Goal: Task Accomplishment & Management: Manage account settings

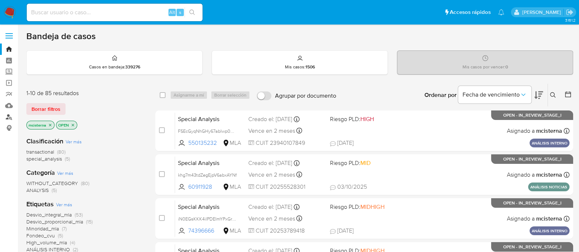
drag, startPoint x: 7, startPoint y: 119, endPoint x: 16, endPoint y: 119, distance: 8.4
click at [7, 119] on link "Buscador de personas" at bounding box center [43, 116] width 87 height 11
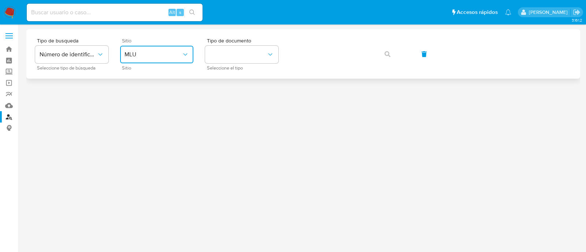
click at [143, 52] on span "MLU" at bounding box center [152, 54] width 57 height 7
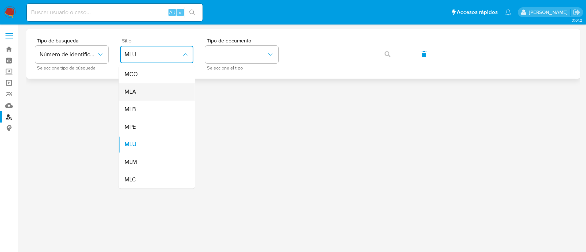
click at [164, 88] on div "MLA" at bounding box center [154, 92] width 60 height 18
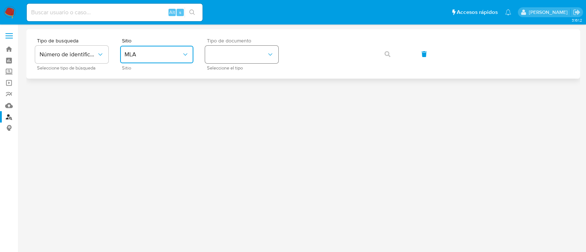
click at [238, 56] on button "identificationType" at bounding box center [241, 55] width 73 height 18
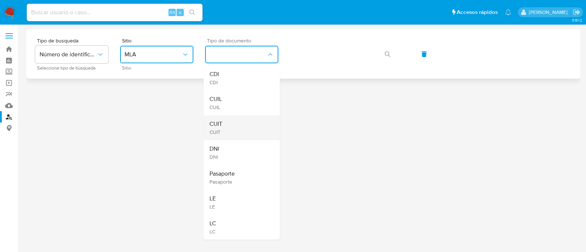
click at [229, 124] on div "CUIT CUIT" at bounding box center [239, 127] width 60 height 25
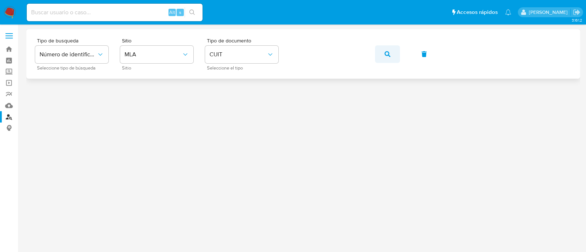
click at [381, 54] on button "button" at bounding box center [387, 54] width 25 height 18
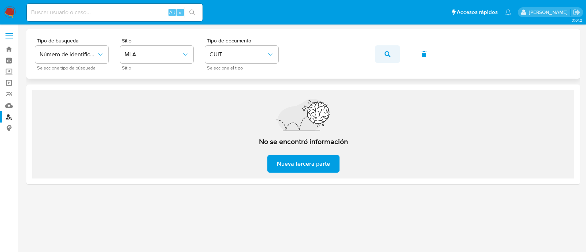
click at [390, 56] on icon "button" at bounding box center [387, 54] width 6 height 6
click at [375, 53] on button "button" at bounding box center [387, 54] width 25 height 18
click at [381, 56] on button "button" at bounding box center [387, 54] width 25 height 18
click at [382, 55] on button "button" at bounding box center [387, 54] width 25 height 18
click at [387, 56] on icon "button" at bounding box center [387, 54] width 6 height 6
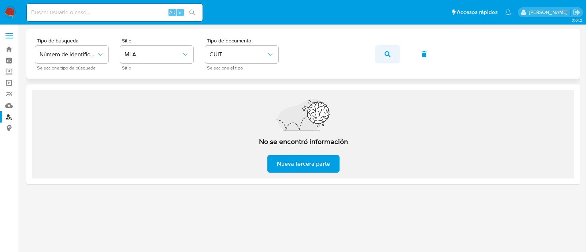
click at [389, 54] on icon "button" at bounding box center [387, 54] width 6 height 6
click at [391, 54] on button "button" at bounding box center [387, 54] width 25 height 18
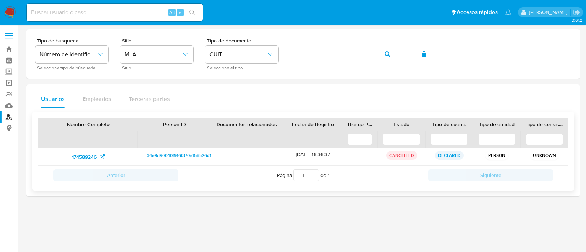
drag, startPoint x: 98, startPoint y: 162, endPoint x: 113, endPoint y: 147, distance: 21.7
click at [98, 162] on div "174589246" at bounding box center [88, 157] width 100 height 17
click at [83, 161] on span "174589246" at bounding box center [84, 157] width 25 height 12
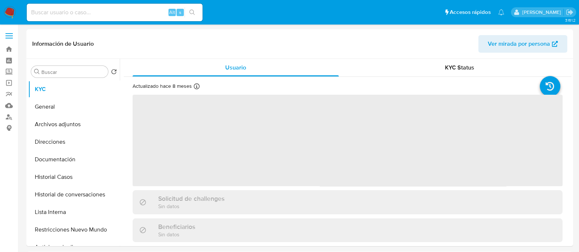
select select "10"
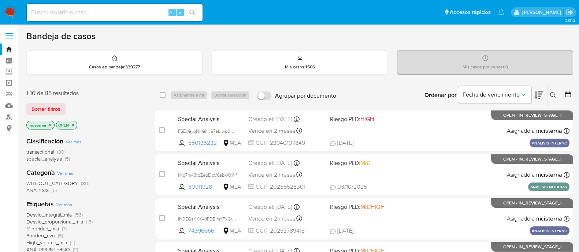
click at [117, 10] on input at bounding box center [115, 13] width 176 height 10
paste input "LdqLrwOSloLLnYay85VyLTMp"
type input "LdqLrwOSloLLnYay85VyLTMp"
click at [195, 11] on icon "search-icon" at bounding box center [192, 13] width 6 height 6
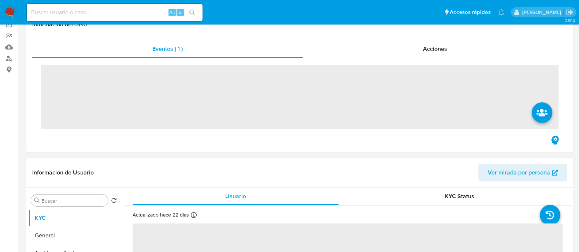
scroll to position [91, 0]
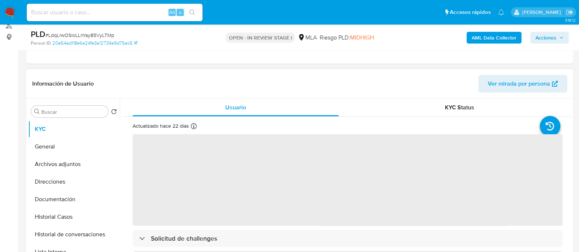
select select "10"
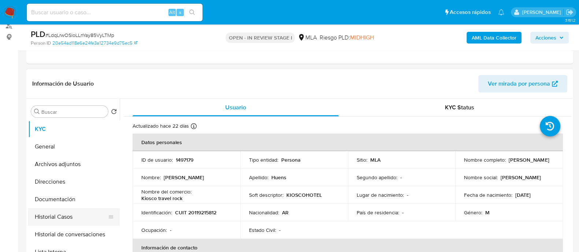
click at [89, 216] on button "Historial Casos" at bounding box center [71, 217] width 86 height 18
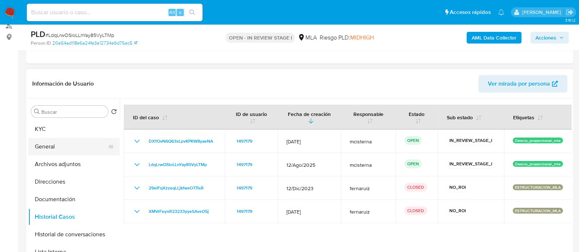
click at [64, 145] on button "General" at bounding box center [71, 147] width 86 height 18
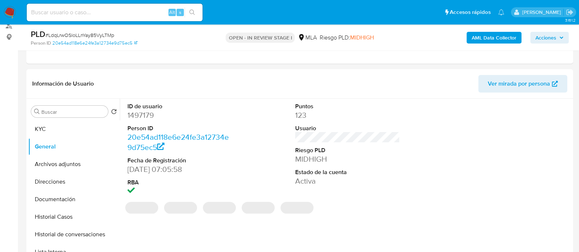
click at [141, 114] on dd "1497179" at bounding box center [179, 115] width 105 height 10
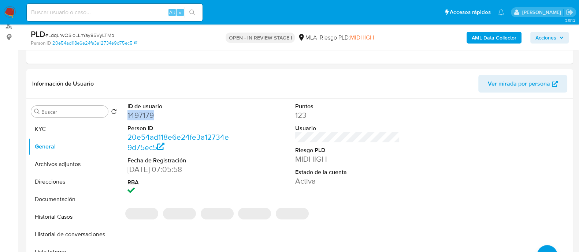
copy dd "1497179"
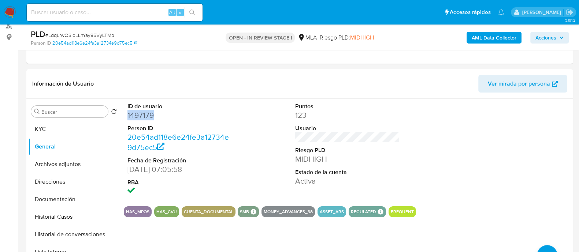
copy dd "1497179"
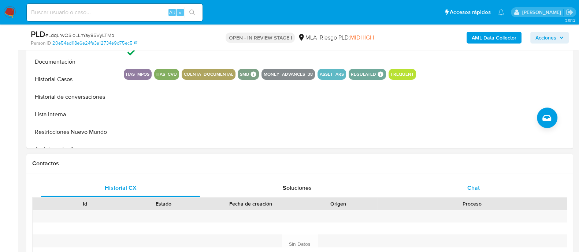
click at [450, 186] on div "Chat" at bounding box center [473, 188] width 159 height 18
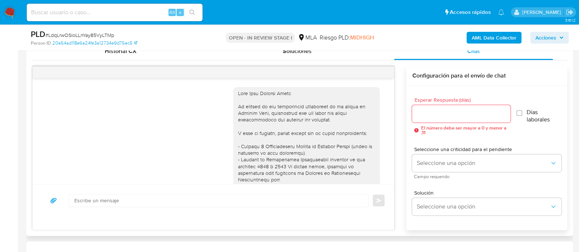
scroll to position [795, 0]
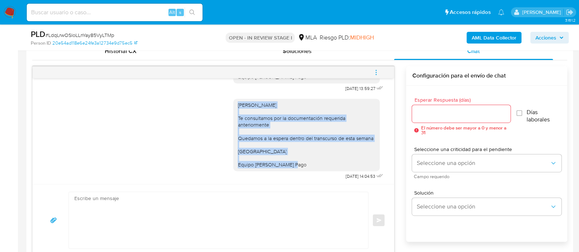
drag, startPoint x: 229, startPoint y: 103, endPoint x: 299, endPoint y: 165, distance: 93.8
click at [299, 165] on div "Hola Raul Osvaldo Huens Te consultamos por la documentación requerida anteriorm…" at bounding box center [306, 135] width 146 height 72
copy div "Hola Raul Osvaldo Huens Te consultamos por la documentación requerida anteriorm…"
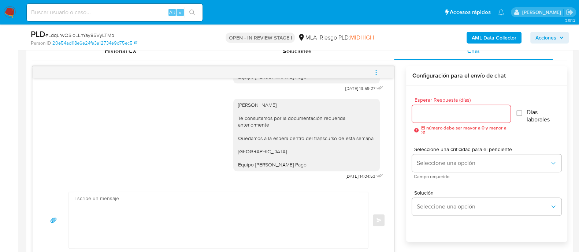
click at [267, 203] on textarea at bounding box center [216, 220] width 284 height 56
paste textarea "Hola Raul Osvaldo Huens Te consultamos por la documentación requerida anteriorm…"
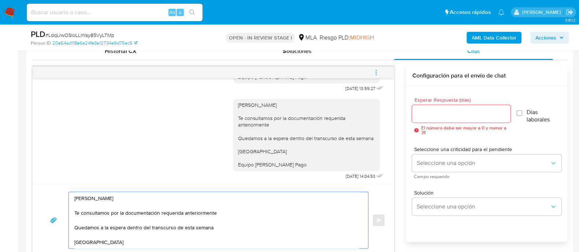
scroll to position [373, 0]
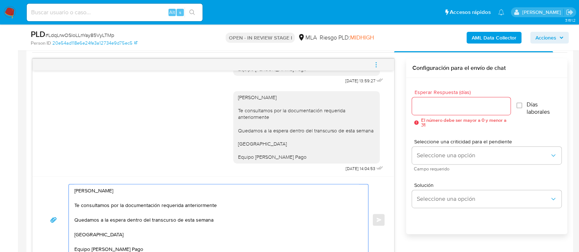
type textarea "Hola Raul Osvaldo Huens Te consultamos por la documentación requerida anteriorm…"
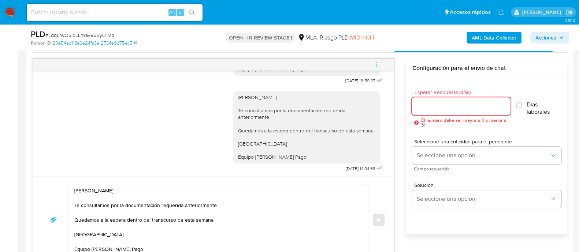
click at [448, 106] on input "Esperar Respuesta (días)" at bounding box center [461, 106] width 98 height 10
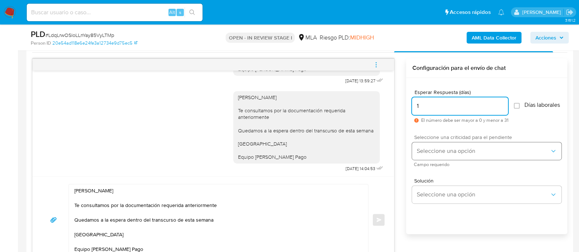
type input "1"
click at [452, 152] on span "Seleccione una opción" at bounding box center [482, 150] width 133 height 7
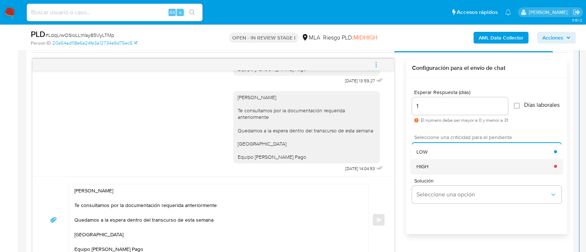
click at [448, 171] on div "HIGH" at bounding box center [485, 166] width 138 height 15
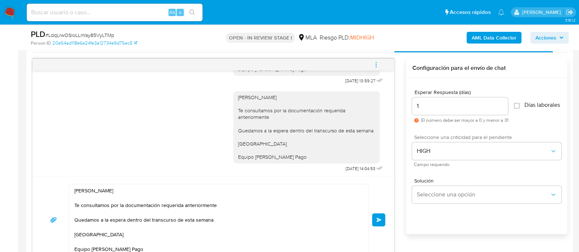
click at [379, 221] on span "Enviar" at bounding box center [378, 220] width 5 height 4
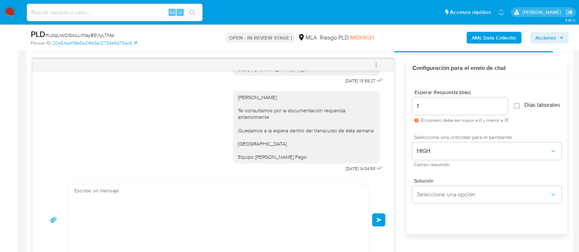
scroll to position [883, 0]
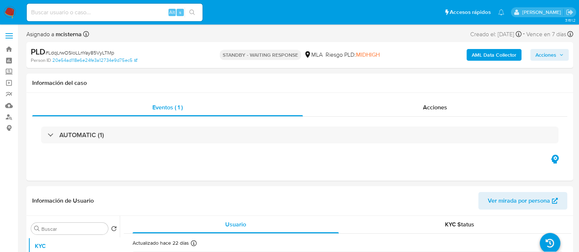
select select "10"
click at [124, 10] on input at bounding box center [115, 13] width 176 height 10
paste input "zFIME2SWqRCmI6OxSfQZeB37"
type input "zFIME2SWqRCmI6OxSfQZeB37"
click at [194, 11] on icon "search-icon" at bounding box center [192, 13] width 6 height 6
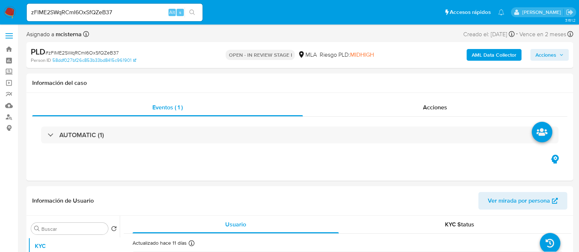
select select "10"
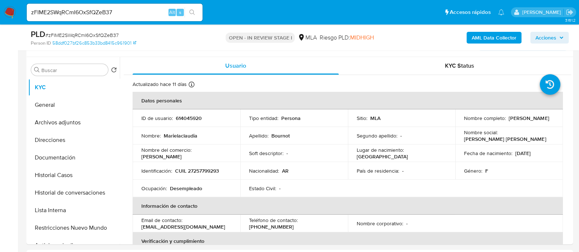
scroll to position [137, 0]
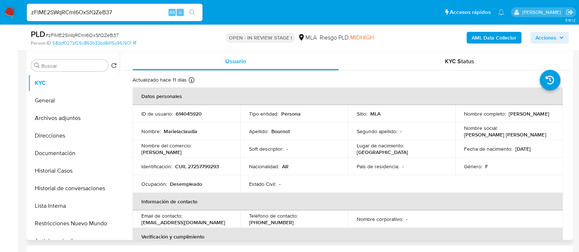
click at [186, 113] on p "614045920" at bounding box center [189, 114] width 26 height 7
copy p "614045920"
click at [91, 125] on button "Archivos adjuntos" at bounding box center [71, 118] width 86 height 18
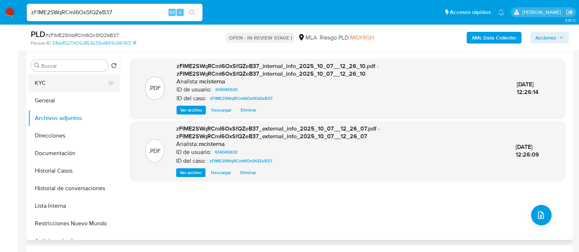
click at [71, 76] on button "KYC" at bounding box center [71, 83] width 86 height 18
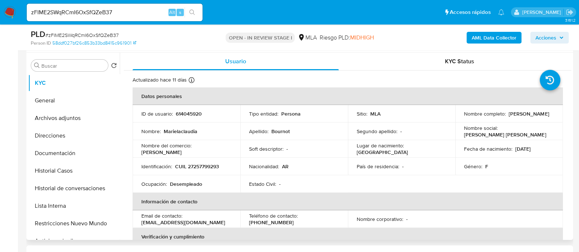
click at [204, 167] on p "CUIL 27257799293" at bounding box center [197, 166] width 44 height 7
copy p "27257799293"
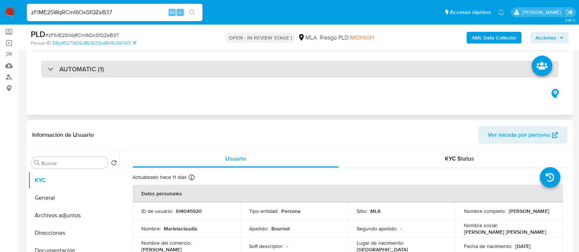
scroll to position [0, 0]
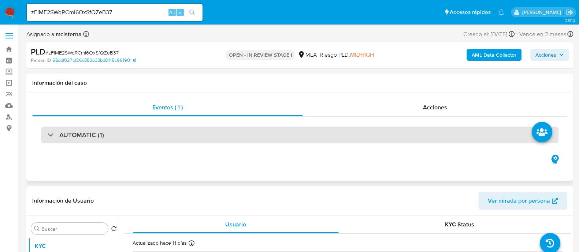
click at [159, 127] on div "AUTOMATIC (1)" at bounding box center [299, 135] width 517 height 17
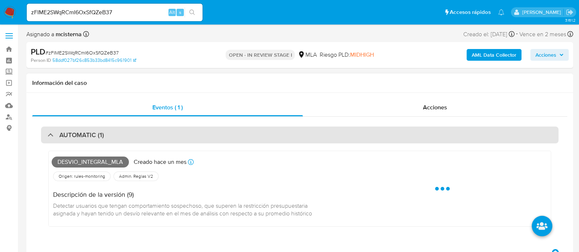
click at [159, 127] on div "AUTOMATIC (1)" at bounding box center [299, 135] width 517 height 17
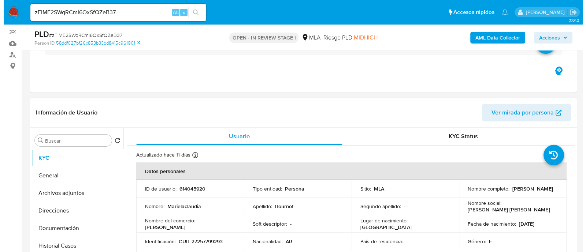
scroll to position [91, 0]
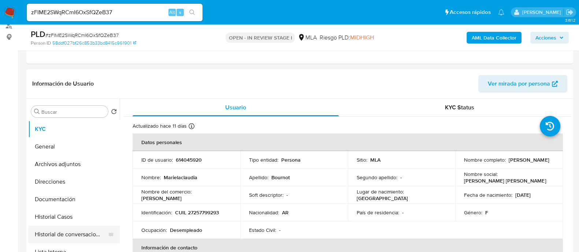
click at [86, 231] on button "Historial de conversaciones" at bounding box center [71, 235] width 86 height 18
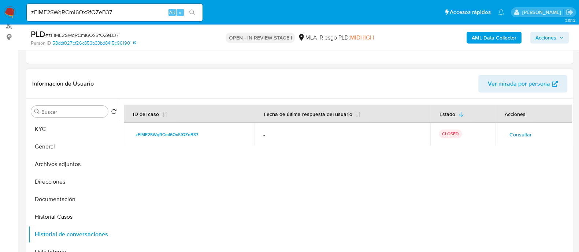
click at [509, 136] on span "Consultar" at bounding box center [520, 135] width 22 height 10
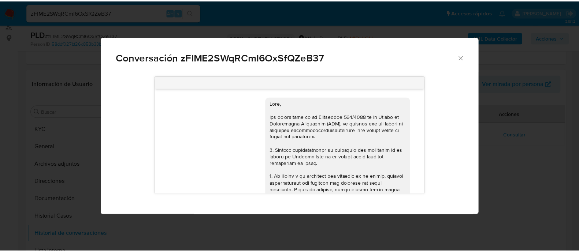
scroll to position [470, 0]
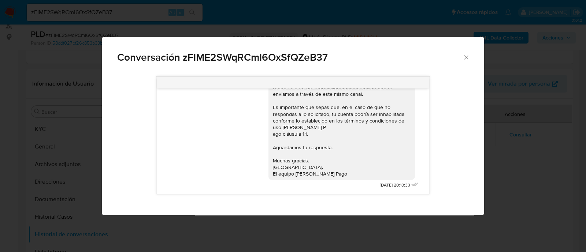
click at [82, 124] on div "Conversación zFIME2SWqRCmI6OxSfQZeB37 17/09/2025 14:41:58 Hola, Esperamos que t…" at bounding box center [293, 126] width 586 height 252
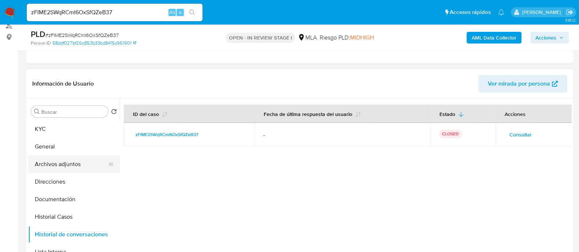
click at [81, 162] on button "Archivos adjuntos" at bounding box center [71, 165] width 86 height 18
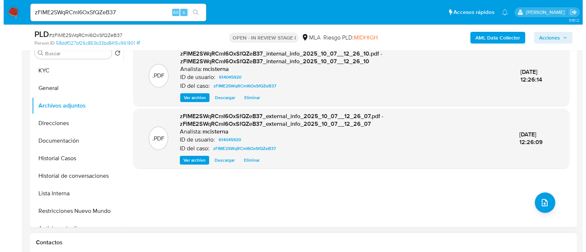
scroll to position [183, 0]
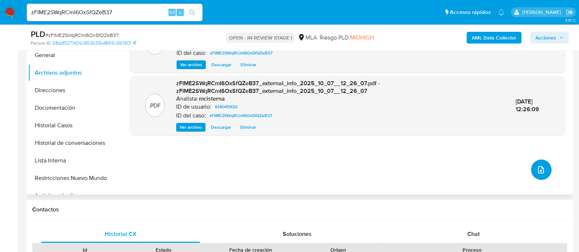
click at [542, 167] on icon "upload-file" at bounding box center [540, 169] width 9 height 9
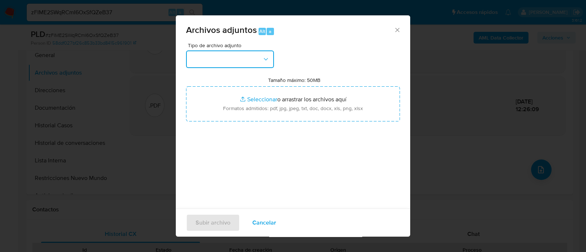
click at [254, 54] on button "button" at bounding box center [230, 60] width 88 height 18
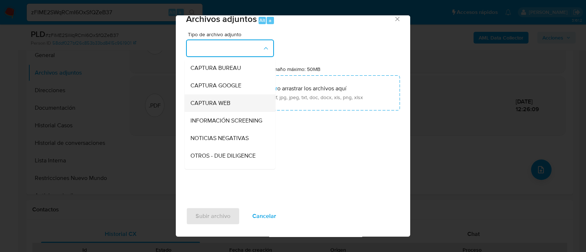
scroll to position [91, 0]
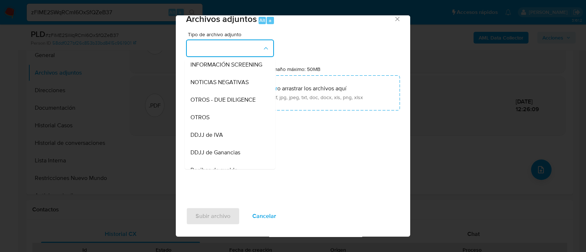
click at [227, 121] on div "OTROS" at bounding box center [227, 118] width 75 height 18
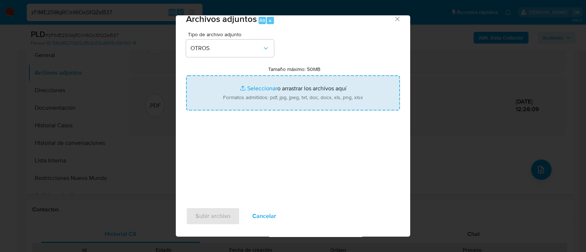
click at [265, 94] on input "Tamaño máximo: 50MB Seleccionar archivos" at bounding box center [293, 92] width 214 height 35
type input "C:\fakepath\Caselog zFIME2SWqRCmI6OxSfQZeB37_2025_09_17_20_31_03.docx"
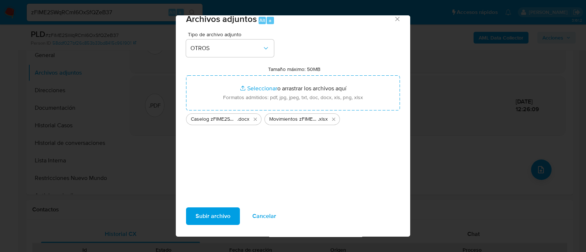
click at [216, 217] on span "Subir archivo" at bounding box center [212, 216] width 35 height 16
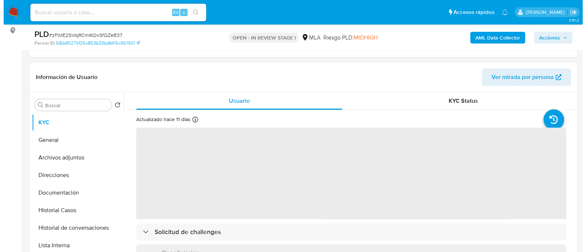
scroll to position [137, 0]
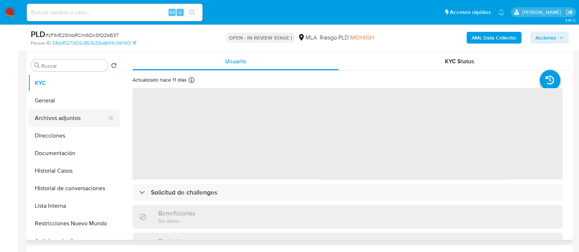
select select "10"
click at [92, 121] on button "Archivos adjuntos" at bounding box center [71, 118] width 86 height 18
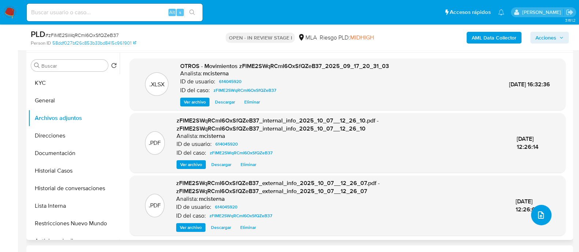
click at [538, 218] on icon "upload-file" at bounding box center [541, 215] width 6 height 7
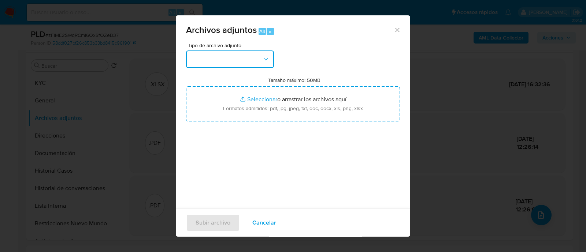
click at [216, 56] on button "button" at bounding box center [230, 60] width 88 height 18
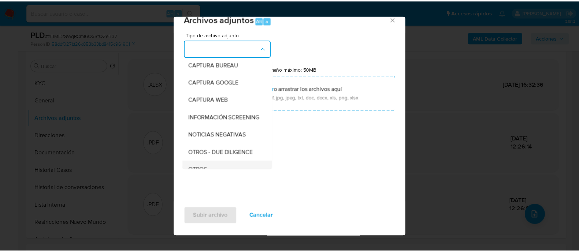
scroll to position [91, 0]
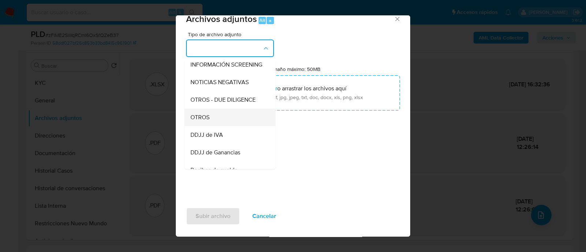
click at [224, 126] on div "OTROS" at bounding box center [227, 118] width 75 height 18
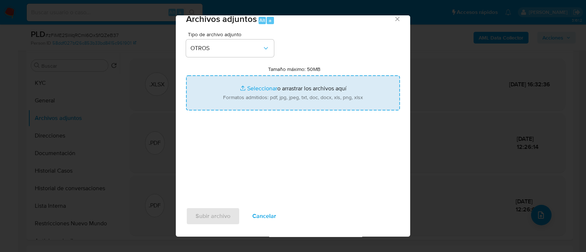
click at [284, 83] on input "Tamaño máximo: 50MB Seleccionar archivos" at bounding box center [293, 92] width 214 height 35
type input "C:\fakepath\Caselog zFIME2SWqRCmI6OxSfQZeB37_2025_09_17_20_31_03.docx"
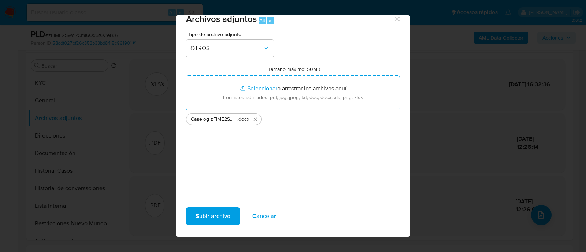
click at [223, 217] on span "Subir archivo" at bounding box center [212, 216] width 35 height 16
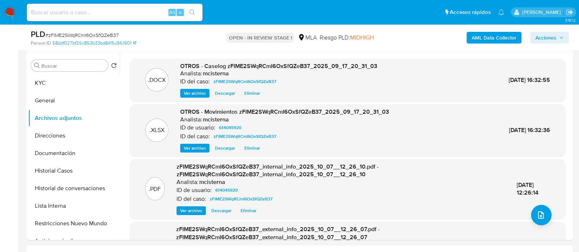
click at [539, 40] on span "Acciones" at bounding box center [545, 38] width 21 height 12
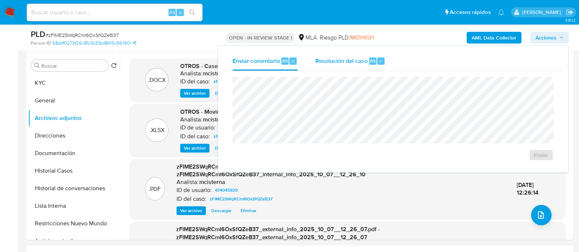
click at [335, 59] on span "Resolución del caso" at bounding box center [341, 60] width 52 height 8
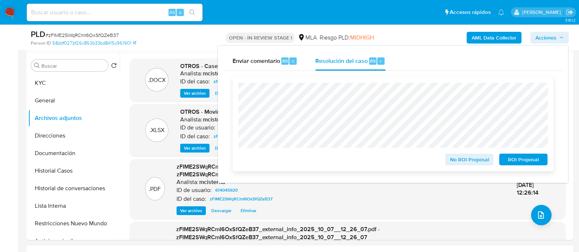
click at [527, 156] on span "ROI Proposal" at bounding box center [523, 159] width 38 height 10
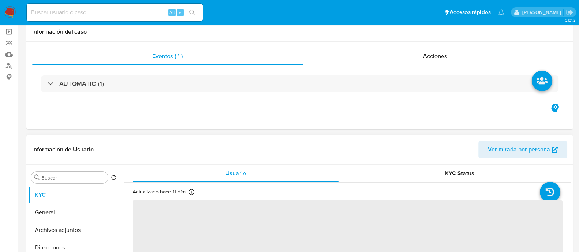
scroll to position [137, 0]
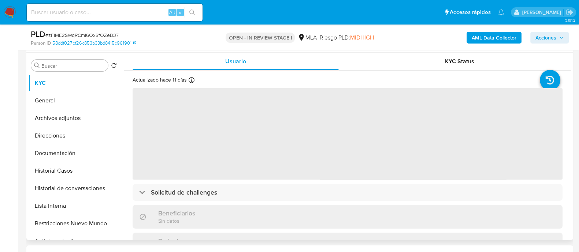
select select "10"
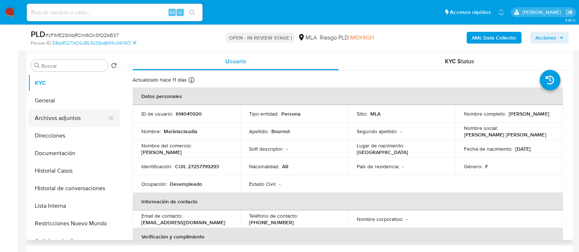
click at [62, 115] on button "Archivos adjuntos" at bounding box center [71, 118] width 86 height 18
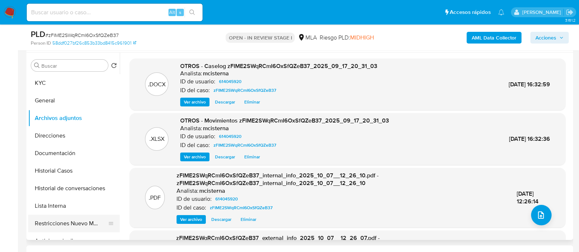
click at [77, 228] on button "Restricciones Nuevo Mundo" at bounding box center [71, 224] width 86 height 18
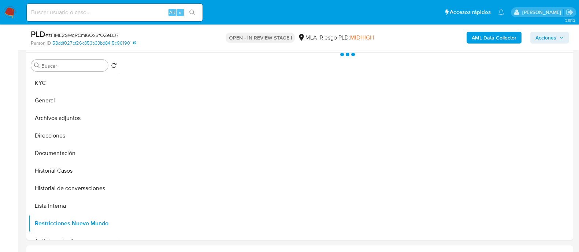
click at [540, 40] on span "Acciones" at bounding box center [545, 38] width 21 height 12
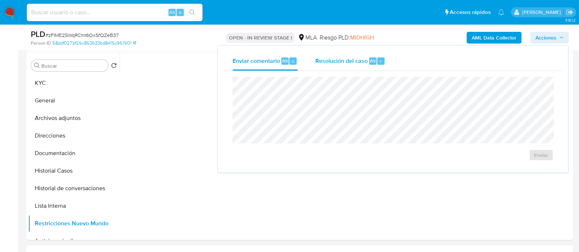
click at [337, 57] on span "Resolución del caso" at bounding box center [341, 60] width 52 height 8
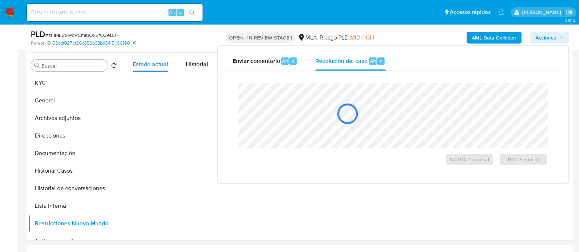
click at [354, 100] on div at bounding box center [347, 114] width 447 height 37
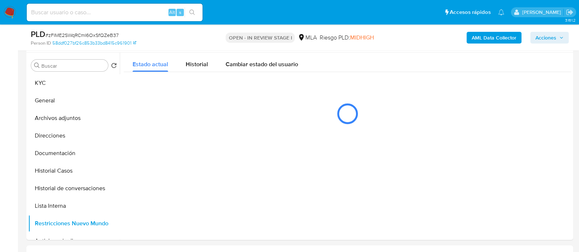
click at [542, 34] on span "Acciones" at bounding box center [545, 38] width 21 height 12
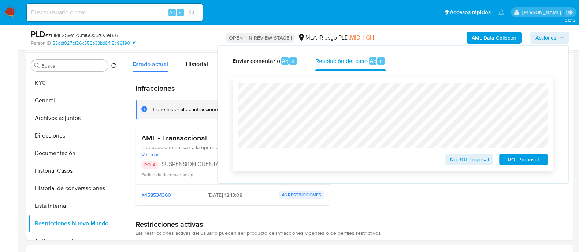
click at [521, 160] on span "ROI Proposal" at bounding box center [523, 159] width 38 height 10
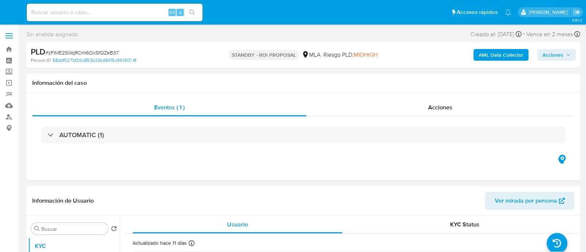
select select "10"
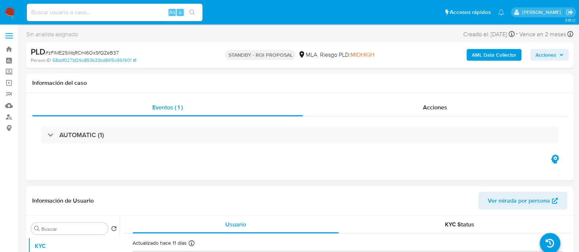
click at [131, 16] on input at bounding box center [115, 13] width 176 height 10
paste input "ApjYI5seqV5V4oaiMgsrfcrX"
type input "ApjYI5seqV5V4oaiMgsrfcrX"
click at [191, 13] on icon "search-icon" at bounding box center [192, 13] width 6 height 6
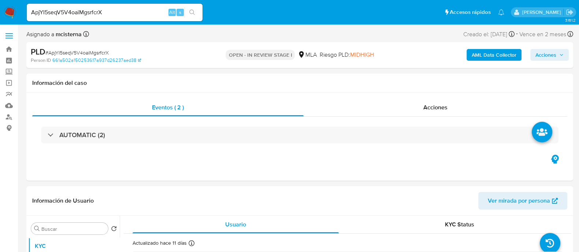
select select "10"
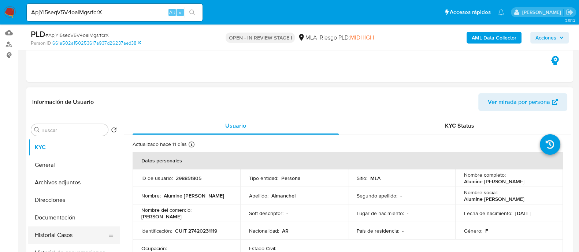
scroll to position [137, 0]
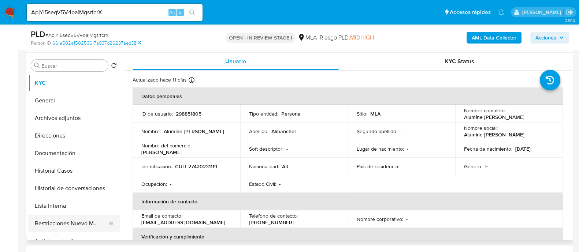
click at [93, 220] on button "Restricciones Nuevo Mundo" at bounding box center [71, 224] width 86 height 18
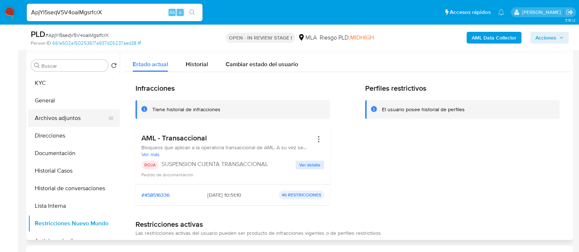
click at [91, 120] on button "Archivos adjuntos" at bounding box center [71, 118] width 86 height 18
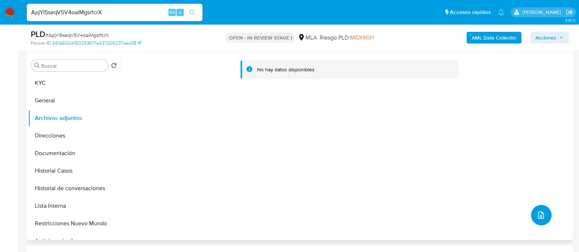
scroll to position [274, 0]
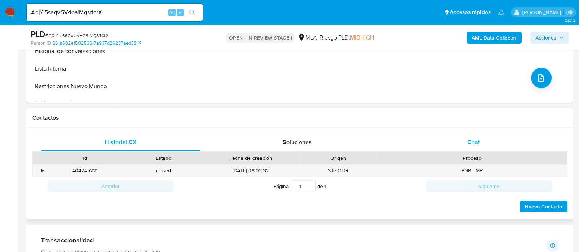
click at [470, 149] on div "Chat" at bounding box center [473, 143] width 159 height 18
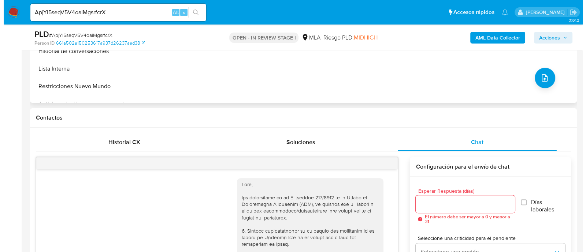
scroll to position [470, 0]
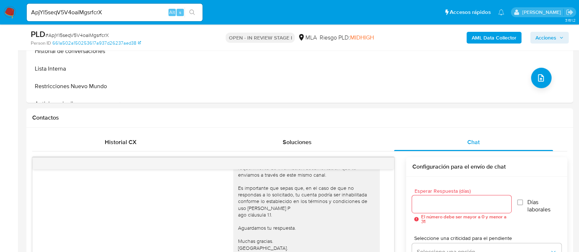
click at [482, 40] on b "AML Data Collector" at bounding box center [493, 38] width 45 height 12
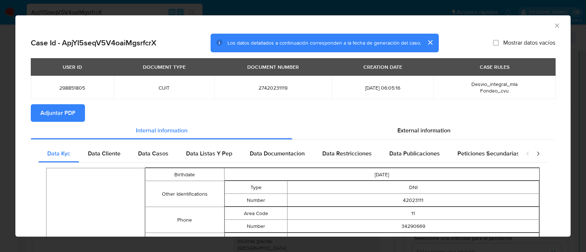
click at [59, 111] on span "Adjuntar PDF" at bounding box center [57, 113] width 35 height 16
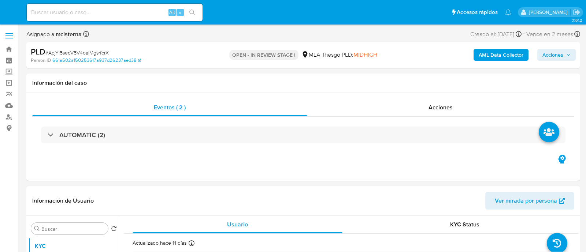
select select "10"
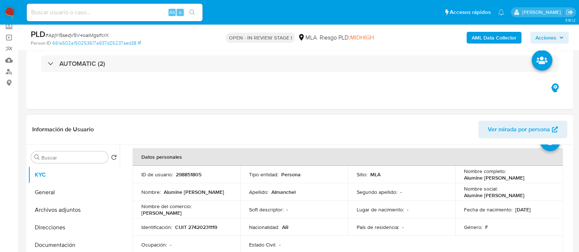
scroll to position [45, 0]
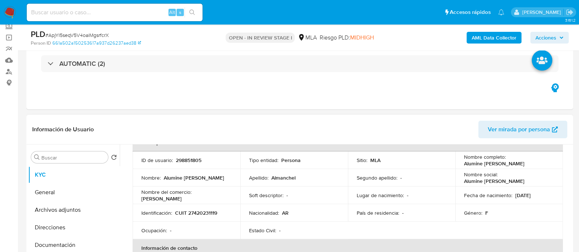
click at [200, 210] on p "CUIT 27420231119" at bounding box center [196, 213] width 42 height 7
copy p "27420231119"
click at [85, 209] on button "Archivos adjuntos" at bounding box center [71, 210] width 86 height 18
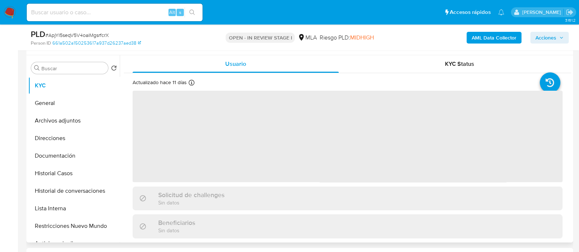
scroll to position [183, 0]
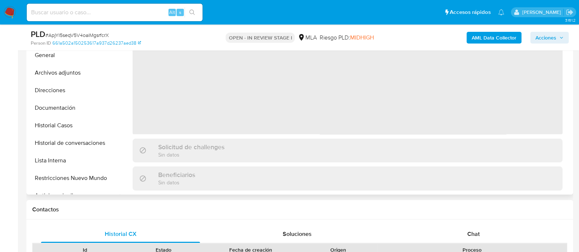
select select "10"
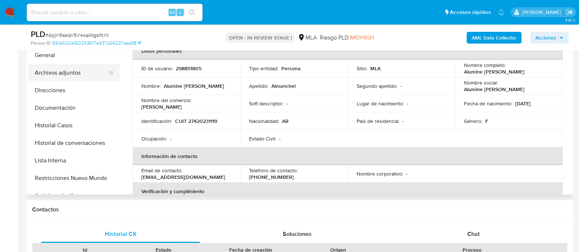
click at [76, 70] on button "Archivos adjuntos" at bounding box center [71, 73] width 86 height 18
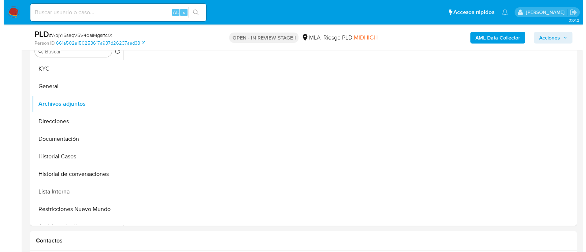
scroll to position [137, 0]
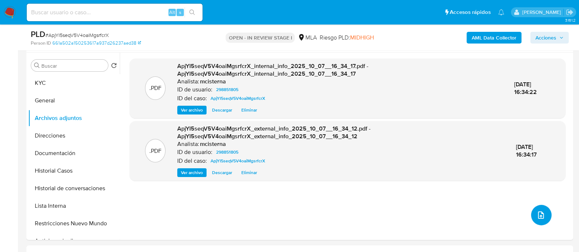
click at [531, 220] on button "upload-file" at bounding box center [541, 215] width 20 height 20
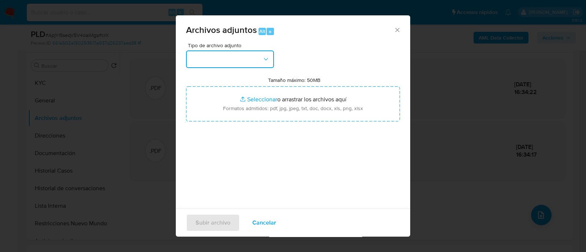
click at [224, 53] on button "button" at bounding box center [230, 60] width 88 height 18
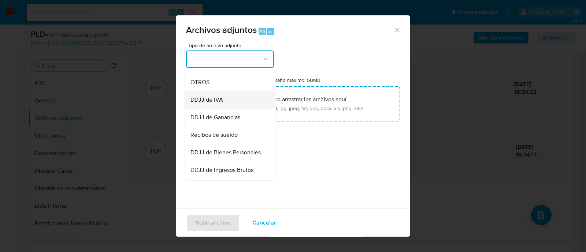
click at [201, 98] on div "DDJJ de IVA" at bounding box center [227, 100] width 75 height 18
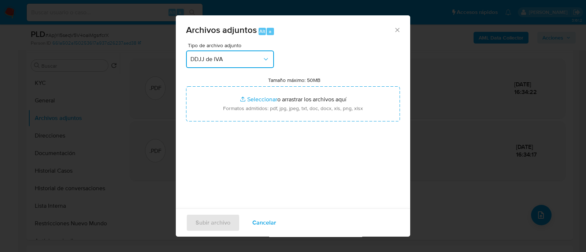
click at [237, 61] on span "DDJJ de IVA" at bounding box center [226, 59] width 72 height 7
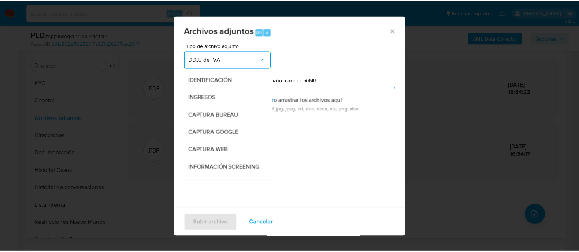
scroll to position [119, 0]
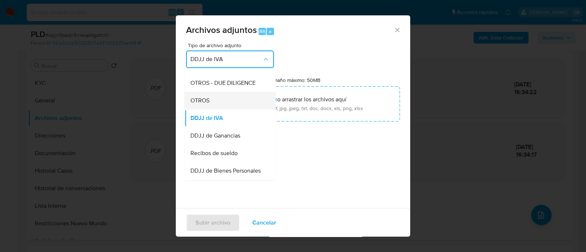
click at [231, 109] on div "OTROS" at bounding box center [227, 101] width 75 height 18
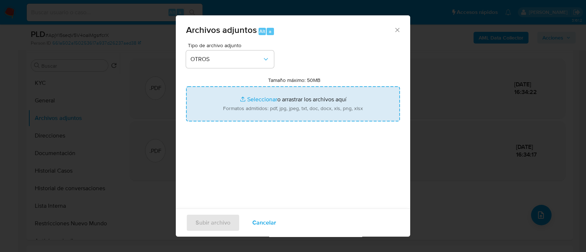
click at [280, 103] on input "Tamaño máximo: 50MB Seleccionar archivos" at bounding box center [293, 103] width 214 height 35
type input "C:\fakepath\Caselog ApjYI5seqV5V4oaiMgsrfcrX_2025_09_17_20_48_49.docx"
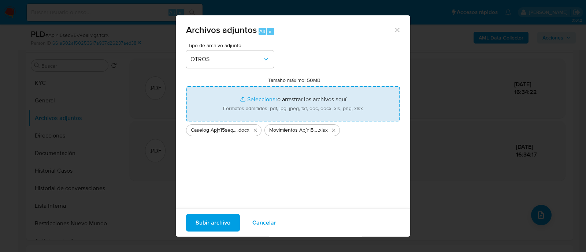
click at [211, 217] on span "Subir archivo" at bounding box center [212, 223] width 35 height 16
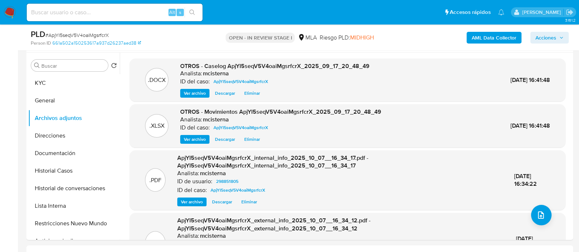
click at [546, 32] on span "Acciones" at bounding box center [545, 38] width 21 height 12
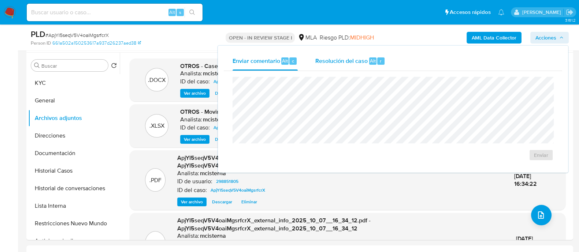
click at [344, 61] on span "Resolución del caso" at bounding box center [341, 60] width 52 height 8
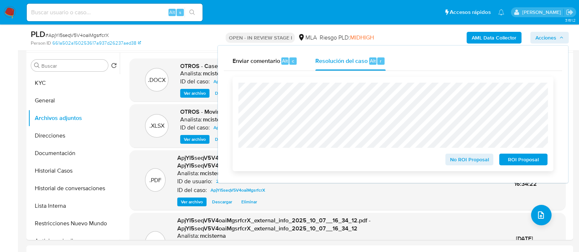
click at [520, 162] on span "ROI Proposal" at bounding box center [523, 159] width 38 height 10
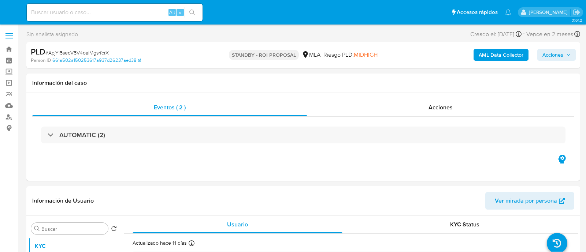
select select "10"
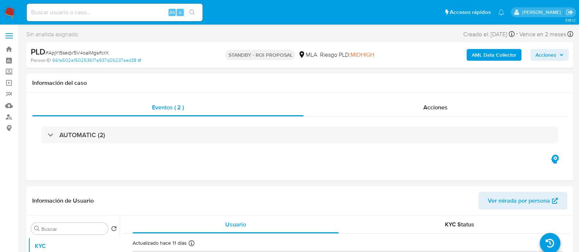
click at [123, 16] on input at bounding box center [115, 13] width 176 height 10
paste input "abX0zJxlbazguzVPYFmajIRt"
click at [199, 16] on input "abX0zJxlbazguzVPYFmajIRt" at bounding box center [115, 13] width 176 height 10
type input "abX0zJxlbazguzVPYFmajIRt"
click at [193, 17] on div "abX0zJxlbazguzVPYFmajIRt Alt s" at bounding box center [115, 13] width 176 height 18
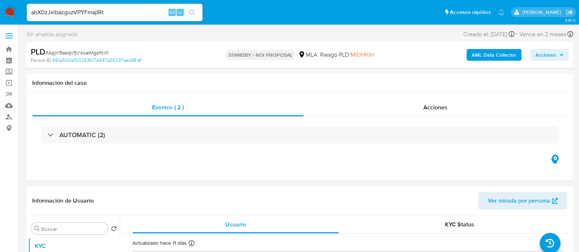
click at [191, 10] on icon "search-icon" at bounding box center [192, 13] width 6 height 6
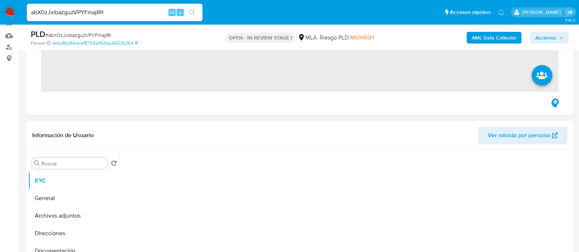
scroll to position [137, 0]
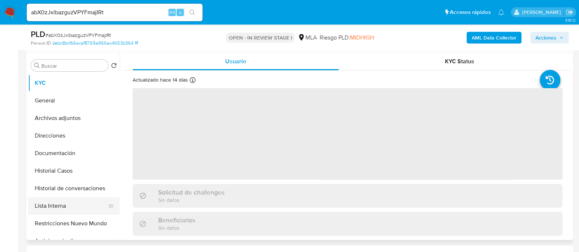
click at [97, 201] on button "Lista Interna" at bounding box center [71, 206] width 86 height 18
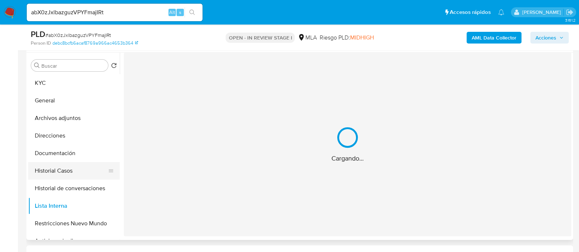
select select "10"
click at [91, 177] on button "Historial Casos" at bounding box center [71, 171] width 86 height 18
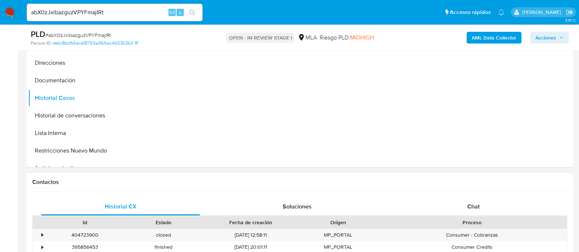
scroll to position [320, 0]
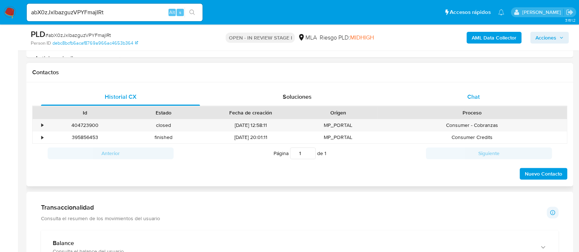
click at [470, 93] on span "Chat" at bounding box center [473, 97] width 12 height 8
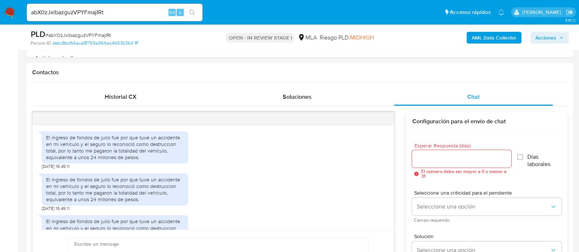
scroll to position [615, 0]
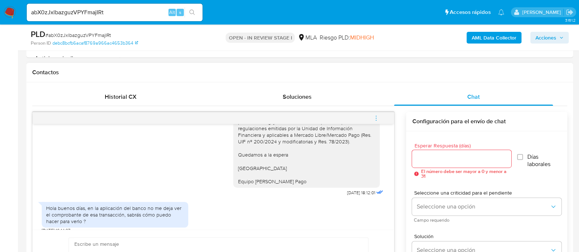
click at [381, 120] on button "menu-action" at bounding box center [376, 118] width 24 height 18
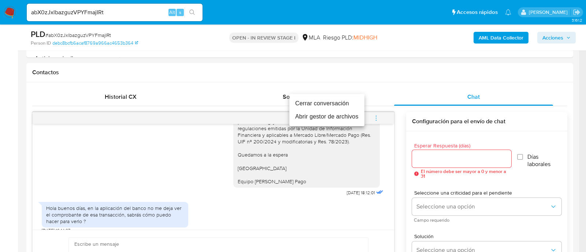
click at [319, 105] on li "Cerrar conversación" at bounding box center [326, 103] width 75 height 13
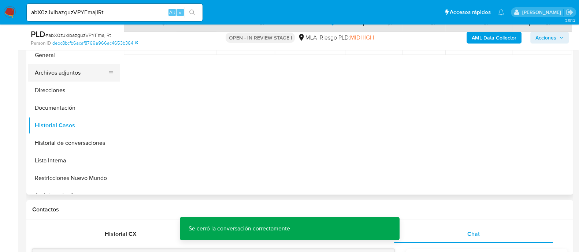
click at [68, 72] on button "Archivos adjuntos" at bounding box center [71, 73] width 86 height 18
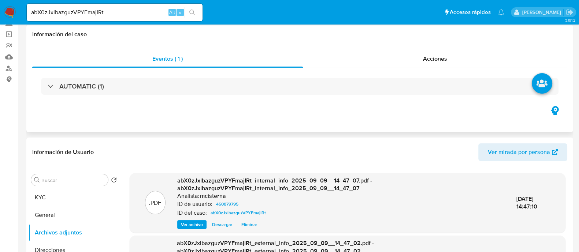
scroll to position [0, 0]
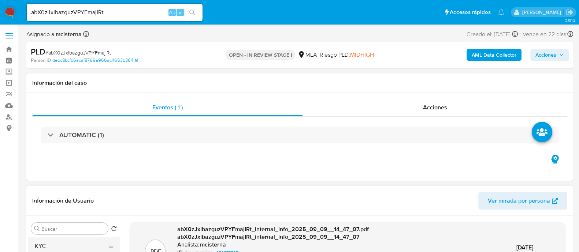
click at [86, 247] on button "KYC" at bounding box center [71, 247] width 86 height 18
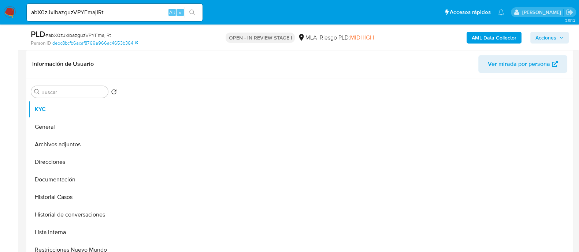
scroll to position [137, 0]
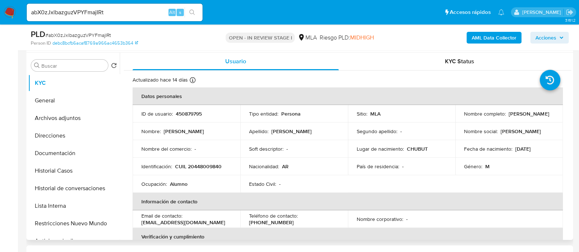
drag, startPoint x: 460, startPoint y: 118, endPoint x: 513, endPoint y: 118, distance: 53.1
click at [513, 118] on td "Nombre completo : Fabrizio Crescenzi" at bounding box center [509, 114] width 108 height 18
copy p "Fabrizio Crescenzi"
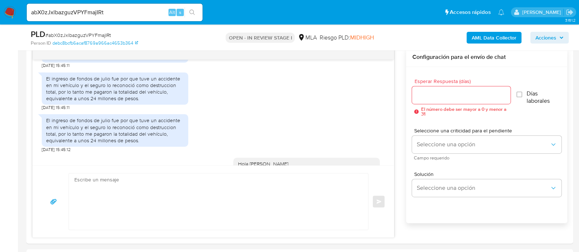
scroll to position [457, 0]
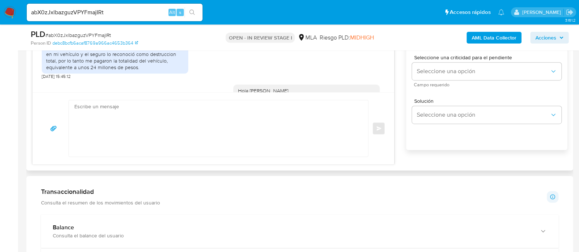
click at [258, 142] on textarea at bounding box center [216, 128] width 284 height 56
paste textarea "Fabrizio Crescenzi"
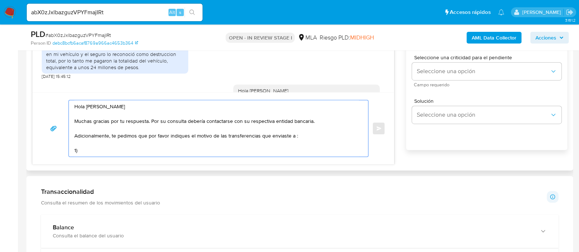
click at [179, 153] on textarea "Hola Fabrizio Crescenzi Muchas gracias por tu respuesta. Por su consulta deberí…" at bounding box center [216, 128] width 284 height 56
paste textarea "BERNABE SORICHETTI VALENTIN"
paste textarea "20437507849"
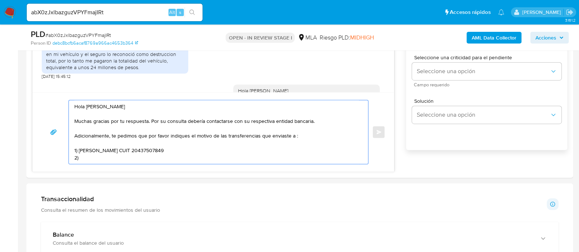
paste textarea "GUARDIA CARIAGA DANIELA SILVANA"
paste textarea "23368644544"
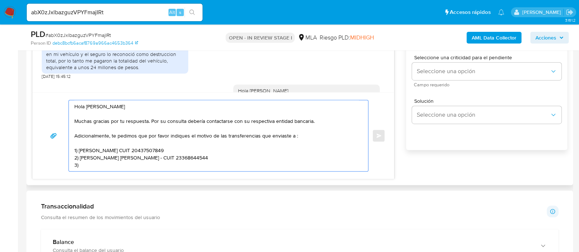
paste textarea "ACOSTA CRISTIAN HERNAN"
paste textarea "20371805746"
click at [156, 149] on textarea "Hola Fabrizio Crescenzi Muchas gracias por tu respuesta. Por su consulta deberí…" at bounding box center [216, 135] width 284 height 71
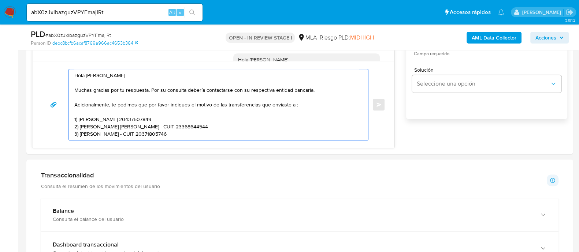
scroll to position [503, 0]
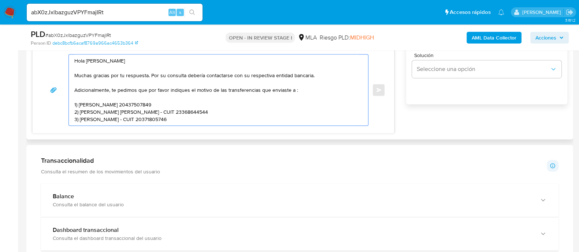
click at [205, 119] on textarea "Hola Fabrizio Crescenzi Muchas gracias por tu respuesta. Por su consulta deberí…" at bounding box center [216, 90] width 284 height 71
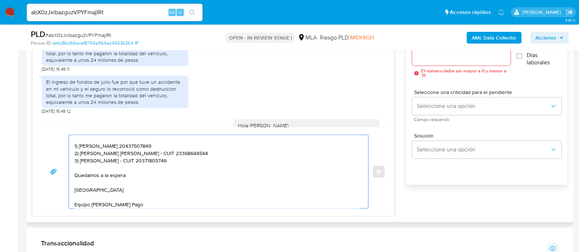
scroll to position [320, 0]
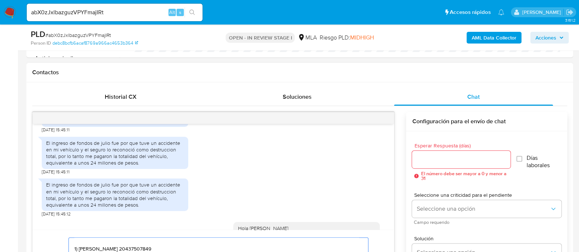
type textarea "Hola Fabrizio Crescenzi Muchas gracias por tu respuesta. Por su consulta deberí…"
click at [443, 156] on input "Esperar Respuesta (días)" at bounding box center [461, 160] width 98 height 10
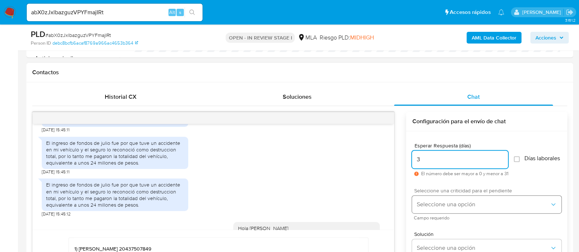
type input "3"
click at [438, 204] on span "Seleccione una opción" at bounding box center [482, 204] width 133 height 7
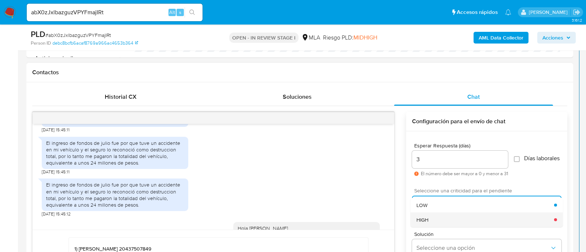
click at [426, 218] on div "HIGH" at bounding box center [485, 219] width 138 height 15
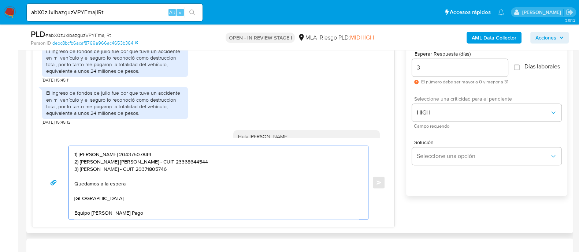
scroll to position [0, 0]
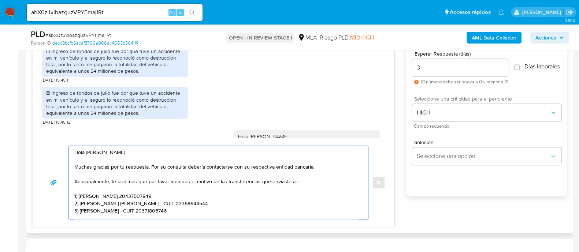
drag, startPoint x: 134, startPoint y: 212, endPoint x: 33, endPoint y: 140, distance: 124.0
click at [33, 140] on div "Hola Fabrizio Crescenzi Muchas gracias por tu respuesta. Por su consulta deberí…" at bounding box center [213, 182] width 361 height 89
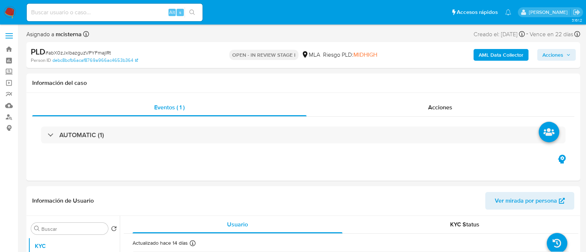
select select "10"
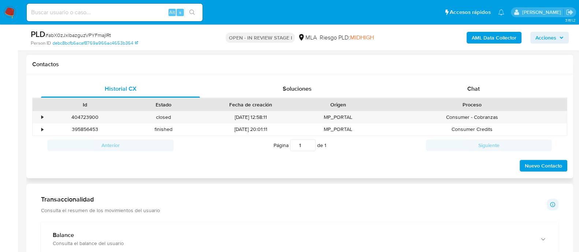
scroll to position [274, 0]
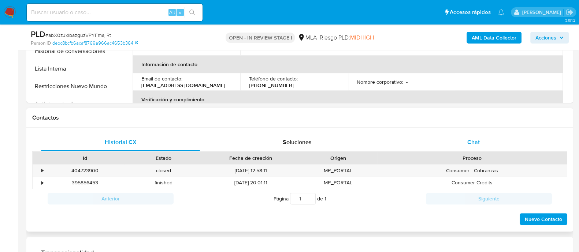
click at [482, 144] on div "Chat" at bounding box center [473, 143] width 159 height 18
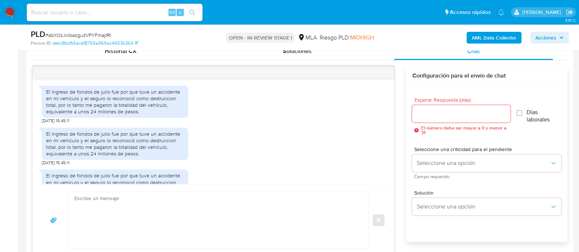
scroll to position [615, 0]
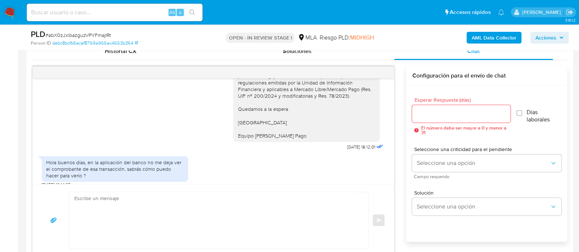
click at [235, 217] on textarea at bounding box center [216, 220] width 284 height 56
paste textarea "Hola [PERSON_NAME] Muchas gracias por tu respuesta. Por su consulta debería con…"
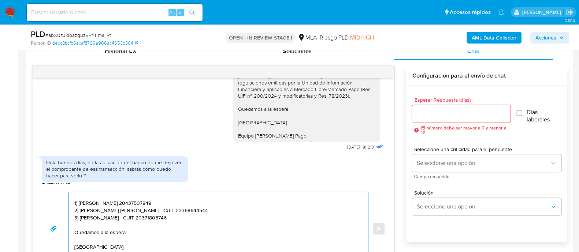
scroll to position [378, 0]
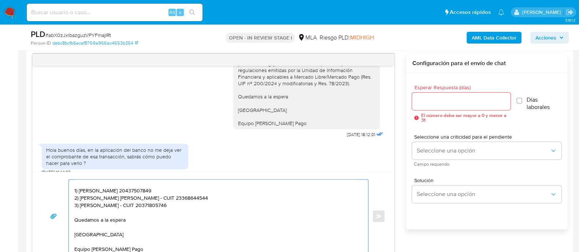
type textarea "Hola [PERSON_NAME] Muchas gracias por tu respuesta. Por su consulta debería con…"
click at [423, 97] on input "Esperar Respuesta (días)" at bounding box center [461, 102] width 98 height 10
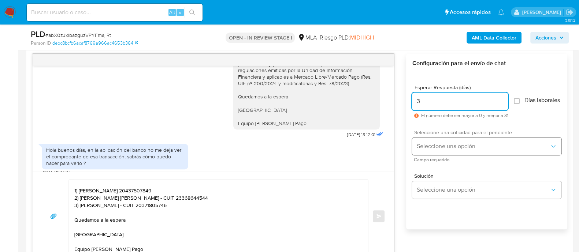
type input "3"
click at [437, 147] on span "Seleccione una opción" at bounding box center [482, 146] width 133 height 7
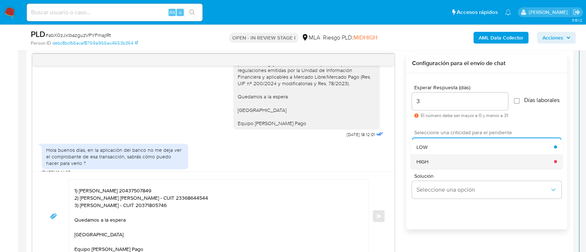
click at [435, 165] on div "HIGH" at bounding box center [485, 161] width 138 height 15
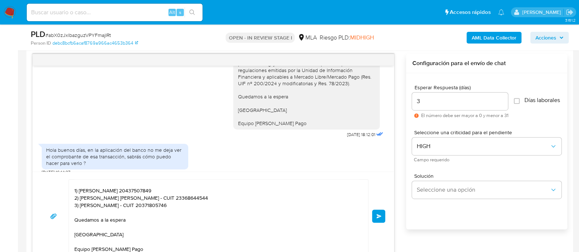
click at [375, 225] on div "Hola [PERSON_NAME] Muchas gracias por tu respuesta. Por su consulta debería con…" at bounding box center [213, 216] width 344 height 74
click at [377, 216] on span "Enviar" at bounding box center [378, 216] width 5 height 4
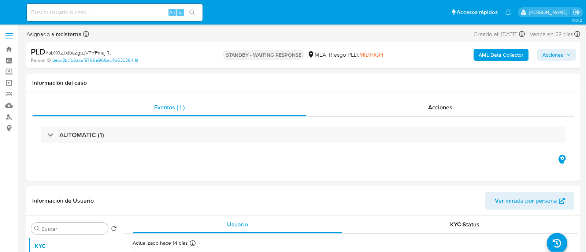
select select "10"
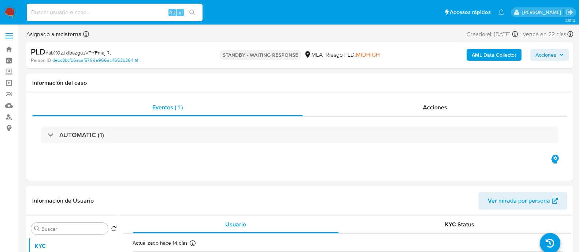
click at [118, 15] on input at bounding box center [115, 13] width 176 height 10
paste input "prHbS6RYSv6ayvrOpwq7033Q"
type input "prHbS6RYSv6ayvrOpwq7033Q"
click at [197, 14] on button "search-icon" at bounding box center [191, 12] width 15 height 10
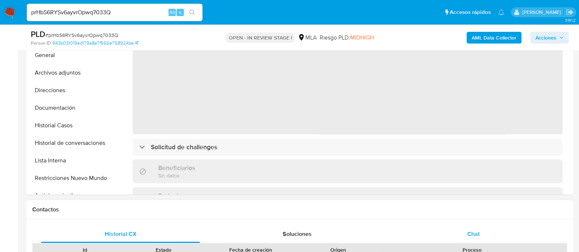
click at [478, 235] on span "Chat" at bounding box center [473, 234] width 12 height 8
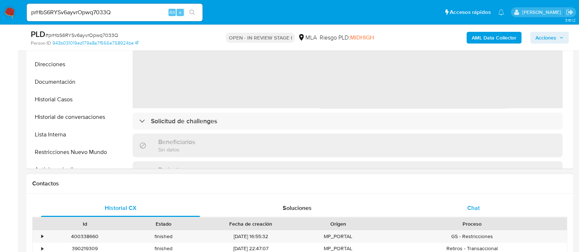
select select "10"
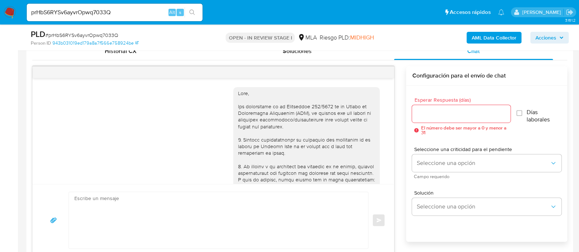
scroll to position [407, 0]
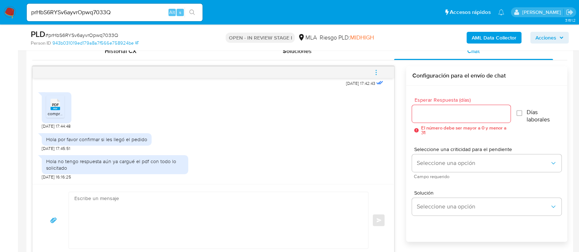
click at [59, 114] on span "comprobantes ingresos mp.pdf" at bounding box center [78, 114] width 61 height 6
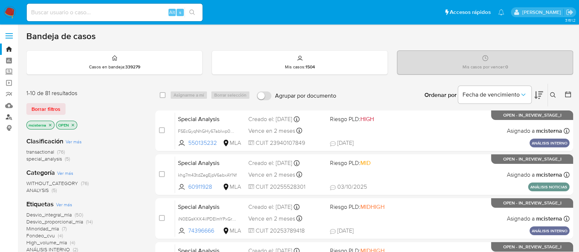
click at [6, 118] on link "Buscador de personas" at bounding box center [43, 116] width 87 height 11
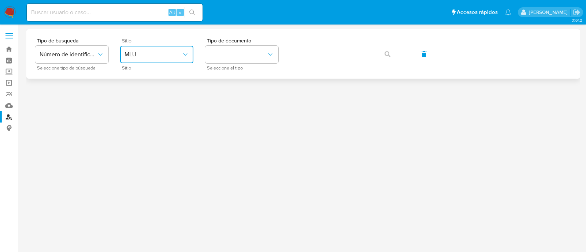
click at [139, 56] on span "MLU" at bounding box center [152, 54] width 57 height 7
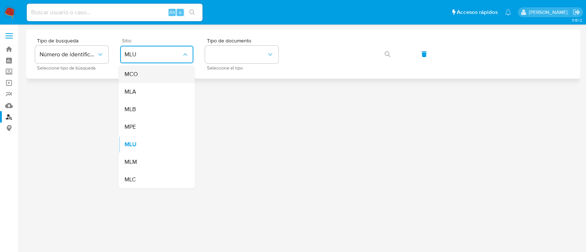
click at [142, 78] on div "MCO" at bounding box center [154, 75] width 60 height 18
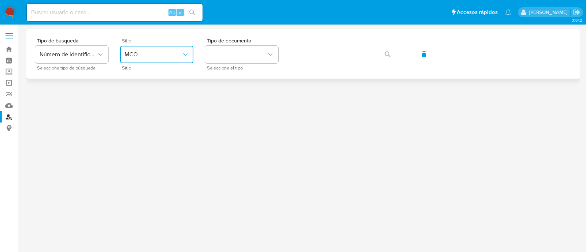
click at [145, 55] on span "MCO" at bounding box center [152, 54] width 57 height 7
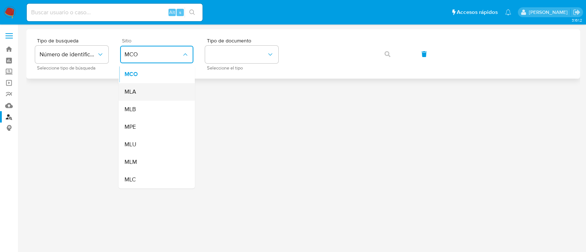
click at [144, 95] on div "MLA" at bounding box center [154, 92] width 60 height 18
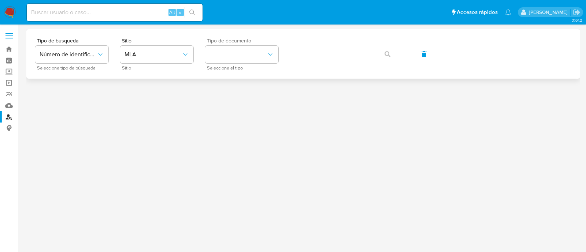
click at [263, 42] on span "Tipo de documento" at bounding box center [243, 40] width 73 height 5
click at [257, 59] on button "identificationType" at bounding box center [241, 55] width 73 height 18
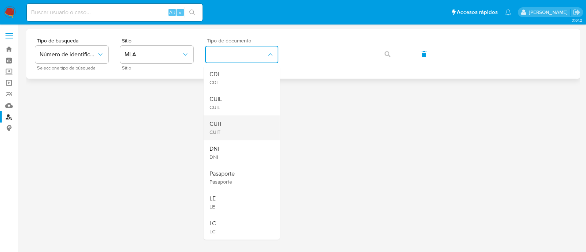
click at [245, 124] on div "CUIT CUIT" at bounding box center [239, 127] width 60 height 25
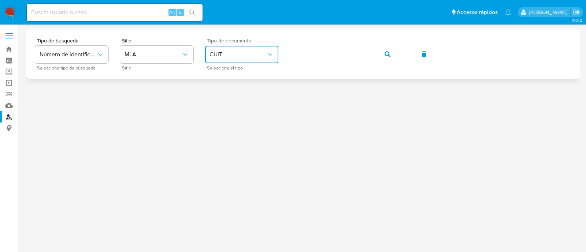
click at [385, 49] on span "button" at bounding box center [387, 54] width 6 height 16
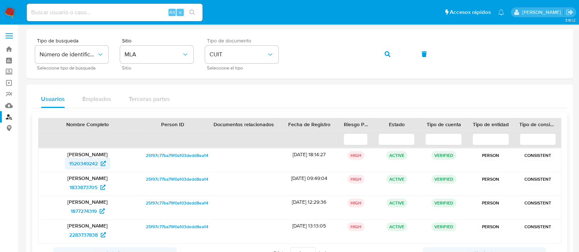
click at [86, 163] on span "1520349242" at bounding box center [83, 164] width 29 height 12
click at [86, 186] on span "1833873705" at bounding box center [84, 188] width 28 height 12
click at [82, 212] on span "1877274319" at bounding box center [84, 211] width 26 height 12
click at [73, 231] on span "2283737838" at bounding box center [83, 235] width 29 height 12
click at [100, 10] on input at bounding box center [115, 13] width 176 height 10
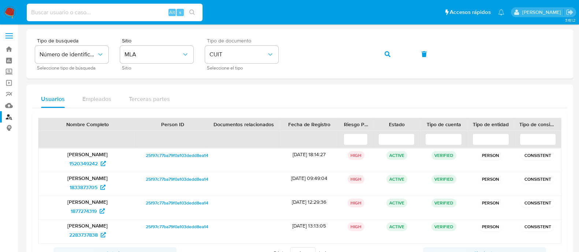
paste input "prHbS6RYSv6ayvrOpwq7033Q"
type input "prHbS6RYSv6ayvrOpwq7033Q"
click at [195, 10] on button "search-icon" at bounding box center [191, 12] width 15 height 10
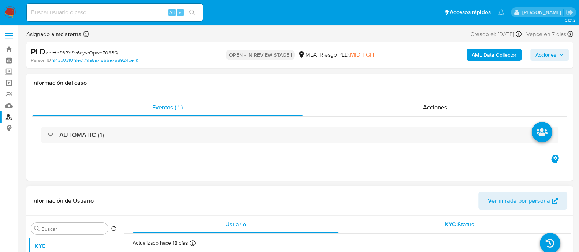
select select "10"
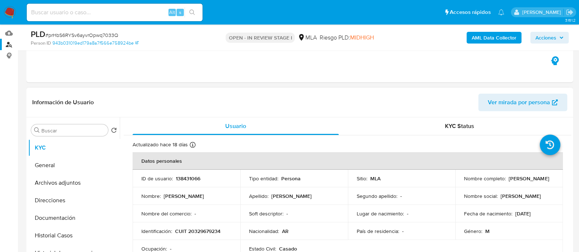
scroll to position [137, 0]
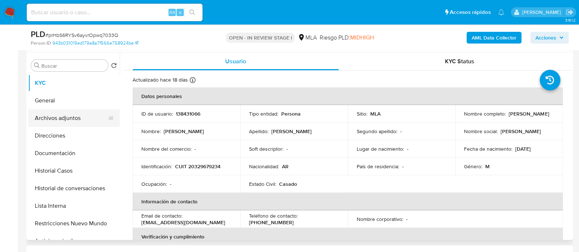
click at [67, 113] on button "Archivos adjuntos" at bounding box center [71, 118] width 86 height 18
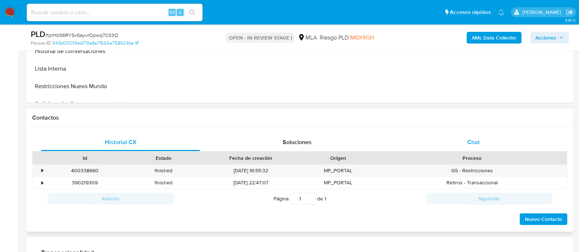
click at [468, 143] on span "Chat" at bounding box center [473, 142] width 12 height 8
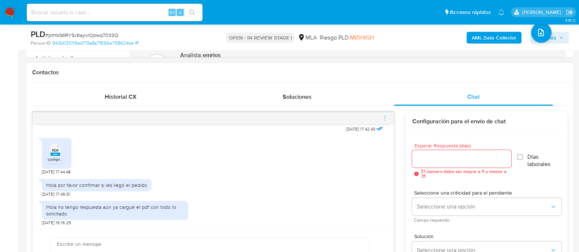
scroll to position [407, 0]
click at [53, 152] on span "PDF" at bounding box center [55, 150] width 7 height 5
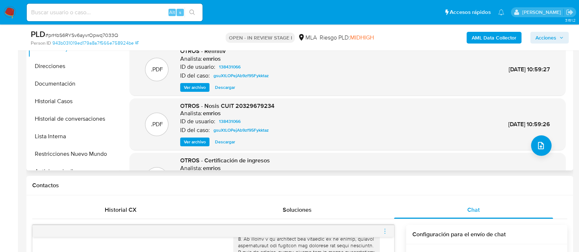
scroll to position [45, 0]
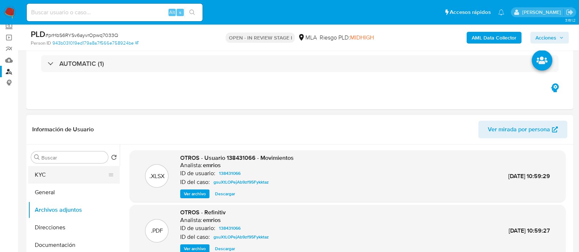
click at [66, 173] on button "KYC" at bounding box center [71, 175] width 86 height 18
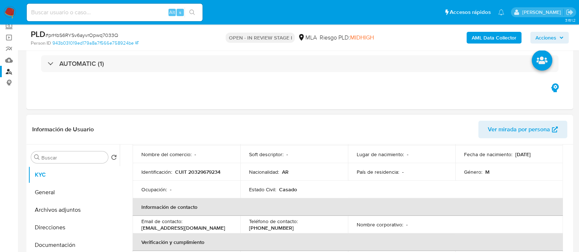
scroll to position [137, 0]
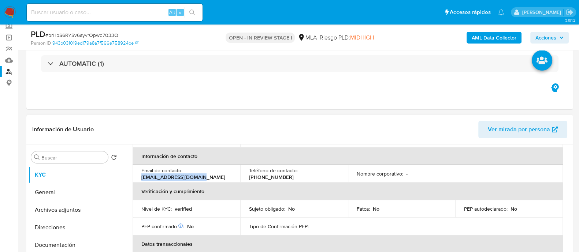
drag, startPoint x: 139, startPoint y: 176, endPoint x: 222, endPoint y: 176, distance: 82.3
click at [222, 176] on td "Email de contacto : dojeda87.dao@gmail.com" at bounding box center [186, 174] width 108 height 18
copy p "[EMAIL_ADDRESS][DOMAIN_NAME]"
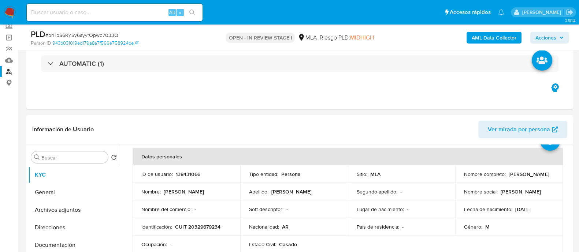
scroll to position [0, 0]
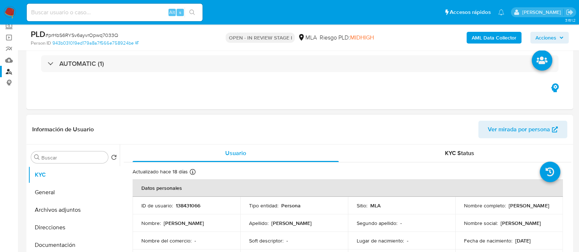
click at [180, 206] on p "138431066" at bounding box center [188, 205] width 25 height 7
copy p "138431066"
drag, startPoint x: 68, startPoint y: 244, endPoint x: 162, endPoint y: 151, distance: 132.5
click at [68, 244] on button "Documentación" at bounding box center [73, 245] width 91 height 18
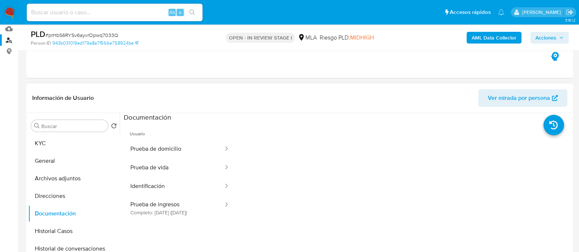
scroll to position [91, 0]
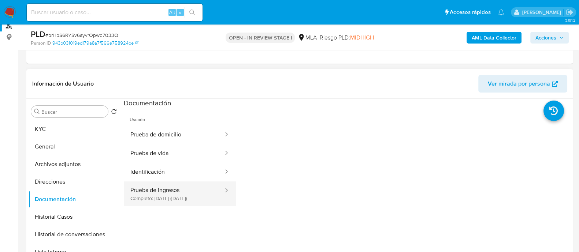
click at [166, 196] on button "Prueba de ingresos Completo: 14/08/2025 (hace 2 meses)" at bounding box center [174, 194] width 100 height 25
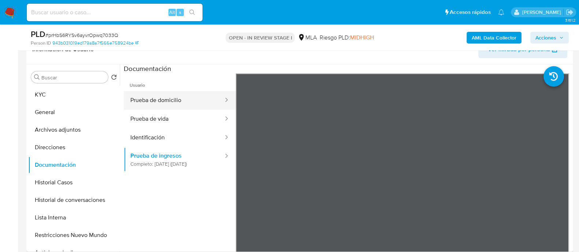
scroll to position [137, 0]
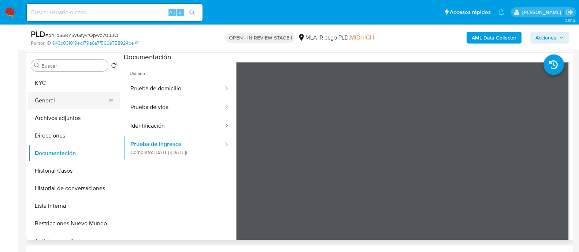
click at [80, 97] on button "General" at bounding box center [71, 101] width 86 height 18
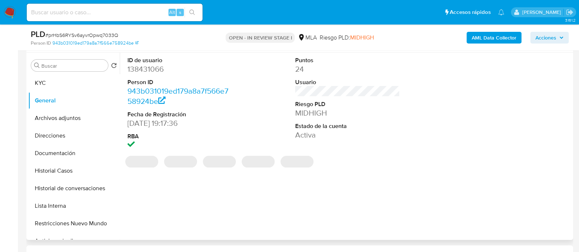
click at [147, 64] on dd "138431066" at bounding box center [179, 69] width 105 height 10
copy dd "138431066"
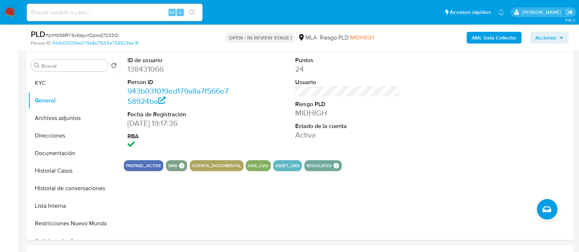
click at [128, 8] on input at bounding box center [115, 13] width 176 height 10
paste input "9UKSPRRnhbkrhSej9fxJxFxK"
type input "9UKSPRRnhbkrhSej9fxJxFxK"
click at [191, 10] on icon "search-icon" at bounding box center [192, 13] width 6 height 6
click at [194, 9] on button "search-icon" at bounding box center [191, 12] width 15 height 10
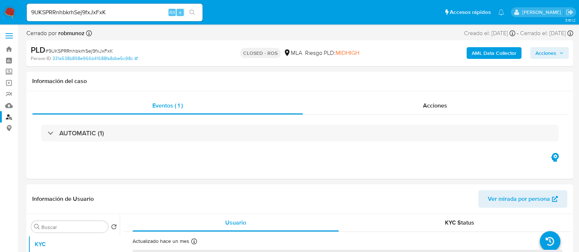
select select "10"
click at [113, 16] on input "9UKSPRRnhbkrhSej9fxJxFxK" at bounding box center [115, 13] width 176 height 10
paste input "JkM6OpSeZC3ZG4BbfwFbZbHs"
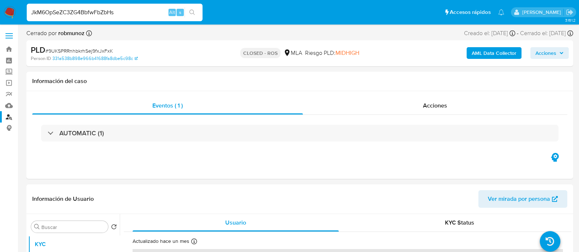
type input "JkM6OpSeZC3ZG4BbfwFbZbHs"
click at [189, 15] on icon "search-icon" at bounding box center [192, 13] width 6 height 6
select select "10"
click at [121, 10] on input "JkM6OpSeZC3ZG4BbfwFbZbHs" at bounding box center [115, 13] width 176 height 10
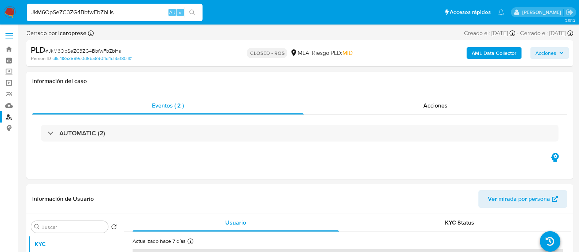
click at [121, 10] on input "JkM6OpSeZC3ZG4BbfwFbZbHs" at bounding box center [115, 13] width 176 height 10
paste input "jT7VqXWR7BU7L5n3Izww5zHG"
type input "jT7VqXWR7BU7L5n3Izww5zHG"
click at [194, 10] on icon "search-icon" at bounding box center [192, 13] width 6 height 6
select select "10"
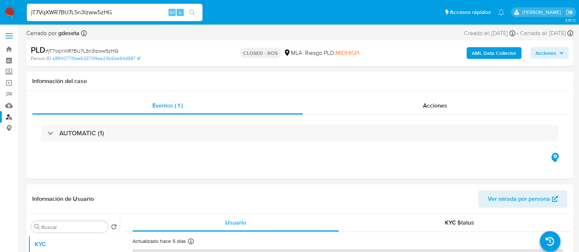
click at [108, 10] on input "jT7VqXWR7BU7L5n3Izww5zHG" at bounding box center [115, 13] width 176 height 10
paste input "prHbS6RYSv6ayvrOpwq7033Q"
type input "prHbS6RYSv6ayvrOpwq7033Q"
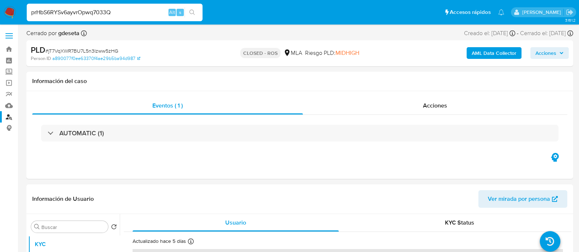
click at [195, 11] on button "search-icon" at bounding box center [191, 12] width 15 height 10
click at [189, 10] on icon "search-icon" at bounding box center [192, 13] width 6 height 6
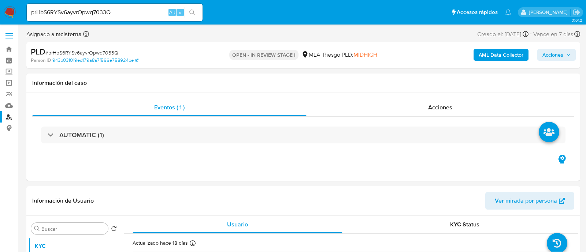
select select "10"
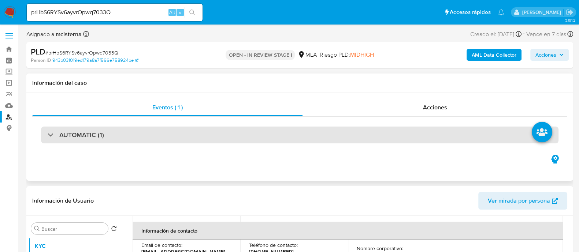
scroll to position [183, 0]
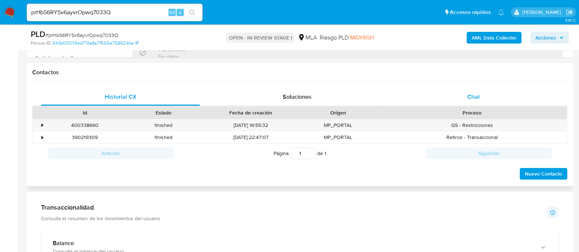
click at [491, 97] on div "Chat" at bounding box center [473, 97] width 159 height 18
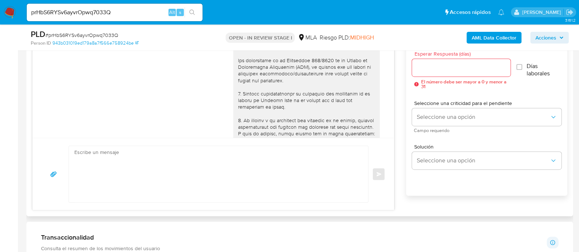
scroll to position [407, 0]
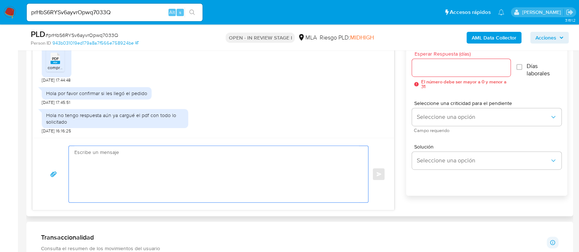
click at [239, 159] on textarea at bounding box center [216, 174] width 284 height 56
paste textarea "Hola, Muchas gracias por la respuesta. Analizamos tu caso y notamos que la info…"
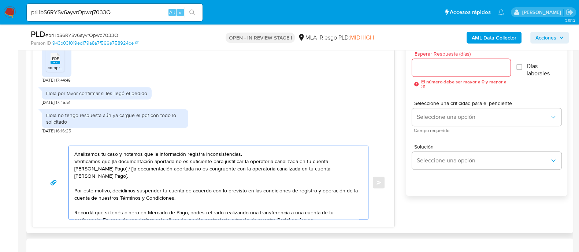
scroll to position [0, 0]
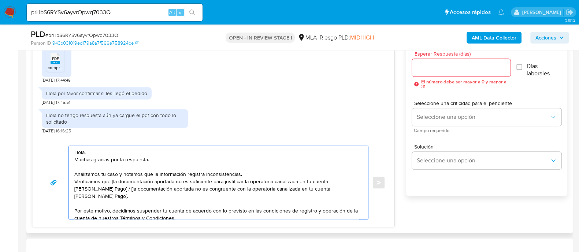
click at [114, 151] on textarea "Hola, Muchas gracias por la respuesta. Analizamos tu caso y notamos que la info…" at bounding box center [216, 182] width 284 height 73
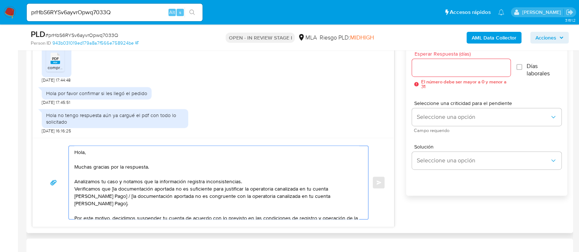
click at [246, 180] on textarea "Hola, Muchas gracias por la respuesta. Analizamos tu caso y notamos que la info…" at bounding box center [216, 182] width 284 height 73
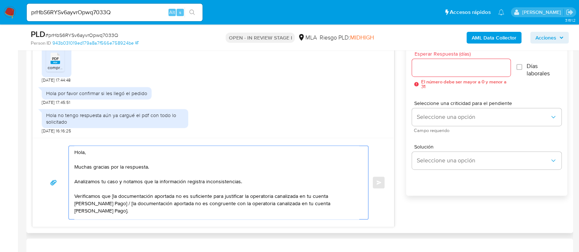
click at [112, 197] on textarea "Hola, Muchas gracias por la respuesta. Analizamos tu caso y notamos que la info…" at bounding box center [216, 182] width 284 height 73
click at [137, 197] on textarea "Hola, Muchas gracias por la respuesta. Analizamos tu caso y notamos que la info…" at bounding box center [216, 182] width 284 height 73
drag, startPoint x: 167, startPoint y: 195, endPoint x: 262, endPoint y: 198, distance: 96.0
click at [262, 198] on textarea "Hola, Muchas gracias por la respuesta. Analizamos tu caso y notamos que la info…" at bounding box center [216, 182] width 284 height 73
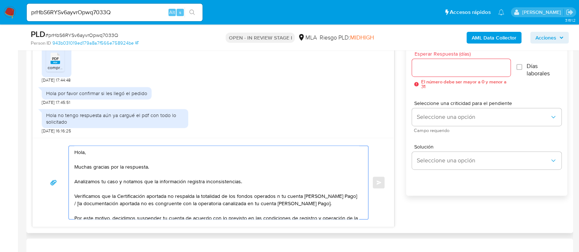
drag, startPoint x: 322, startPoint y: 206, endPoint x: 274, endPoint y: 195, distance: 48.5
click at [274, 195] on textarea "Hola, Muchas gracias por la respuesta. Analizamos tu caso y notamos que la info…" at bounding box center [216, 182] width 284 height 73
paste textarea "Detalle de los intercambios de criptoactivos (operación por operación"
click at [174, 204] on textarea "Hola, Muchas gracias por la respuesta. Analizamos tu caso y notamos que la info…" at bounding box center [216, 182] width 284 height 73
click at [213, 202] on textarea "Hola, Muchas gracias por la respuesta. Analizamos tu caso y notamos que la info…" at bounding box center [216, 182] width 284 height 73
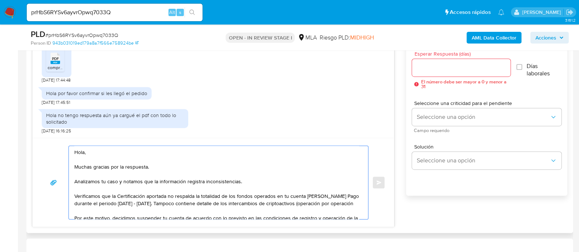
drag, startPoint x: 285, startPoint y: 204, endPoint x: 139, endPoint y: 210, distance: 146.9
click at [139, 210] on textarea "Hola, Muchas gracias por la respuesta. Analizamos tu caso y notamos que la info…" at bounding box center [216, 182] width 284 height 73
drag, startPoint x: 273, startPoint y: 210, endPoint x: 226, endPoint y: 206, distance: 47.7
click at [226, 206] on textarea "Hola, Muchas gracias por la respuesta. Analizamos tu caso y notamos que la info…" at bounding box center [216, 182] width 284 height 73
paste textarea "etalle de los intercambios de criptoactivos (operación por operación);"
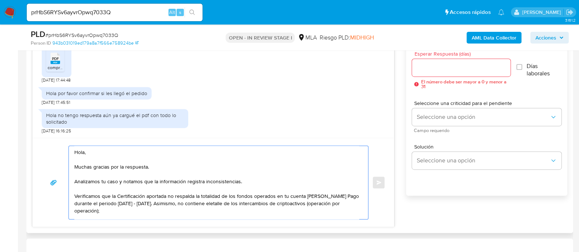
scroll to position [3, 0]
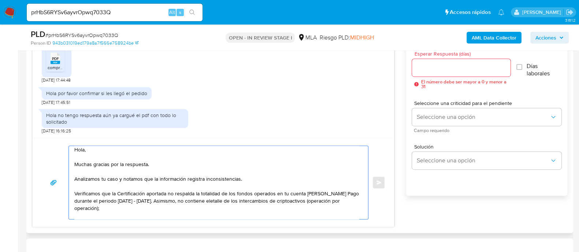
click at [226, 201] on textarea "Hola, Muchas gracias por la respuesta. Analizamos tu caso y notamos que la info…" at bounding box center [216, 182] width 284 height 73
drag, startPoint x: 311, startPoint y: 199, endPoint x: 124, endPoint y: 206, distance: 186.8
click at [113, 206] on textarea "Hola, Muchas gracias por la respuesta. Analizamos tu caso y notamos que la info…" at bounding box center [216, 182] width 284 height 73
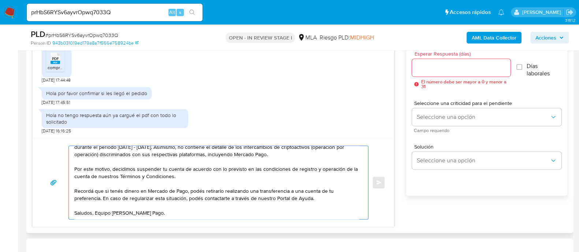
scroll to position [64, 0]
type textarea "Hola, Muchas gracias por la respuesta. Analizamos tu caso y notamos que la info…"
click at [436, 65] on input "Esperar Respuesta (días)" at bounding box center [461, 68] width 98 height 10
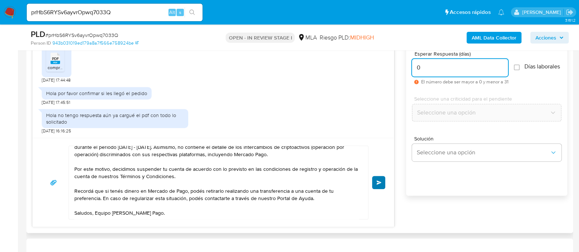
type input "0"
click at [379, 180] on span "Enviar" at bounding box center [378, 182] width 5 height 4
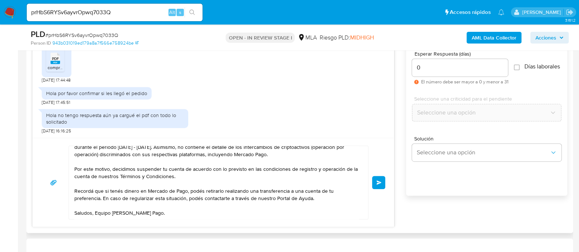
click at [373, 182] on button "Enviar" at bounding box center [378, 182] width 13 height 13
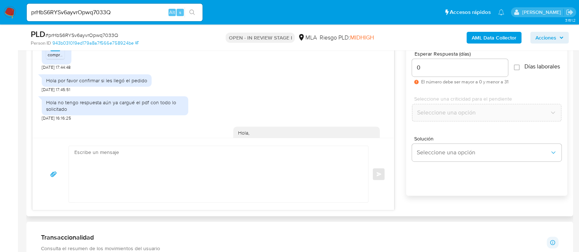
scroll to position [0, 0]
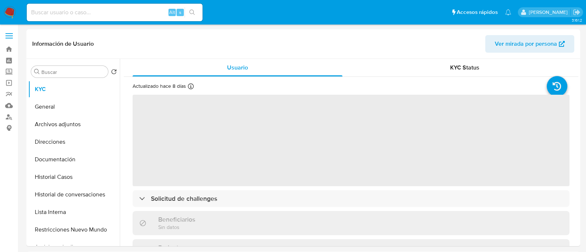
select select "10"
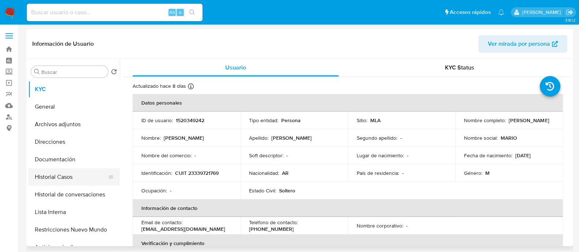
click at [45, 182] on button "Historial Casos" at bounding box center [71, 177] width 86 height 18
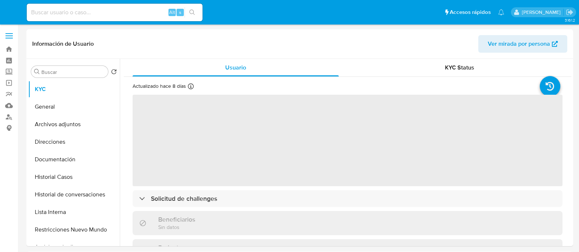
select select "10"
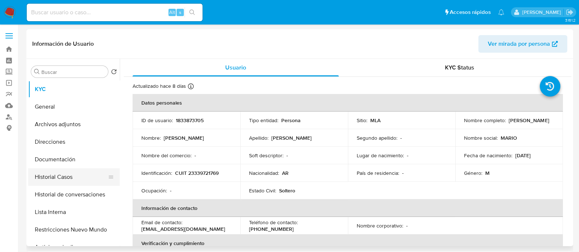
click at [53, 180] on button "Historial Casos" at bounding box center [71, 177] width 86 height 18
select select "10"
click at [67, 175] on button "Historial Casos" at bounding box center [71, 177] width 86 height 18
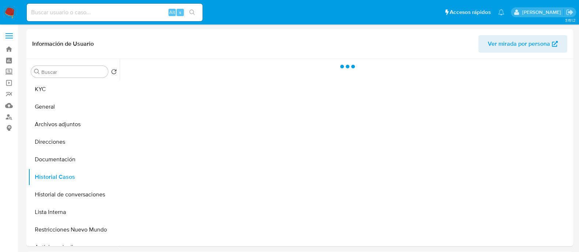
select select "10"
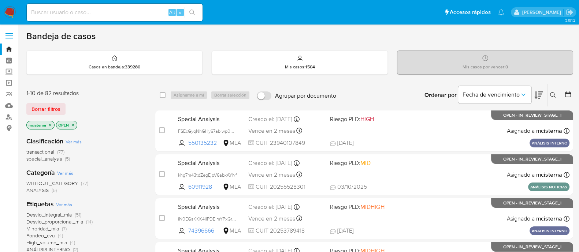
click at [548, 94] on button at bounding box center [553, 95] width 12 height 9
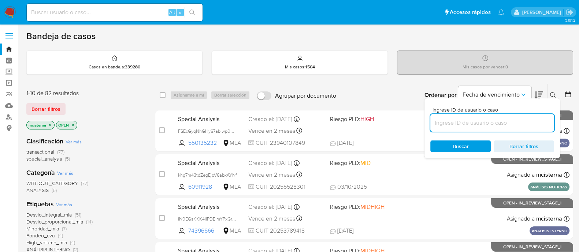
click at [528, 123] on input at bounding box center [492, 123] width 124 height 10
type input "138431066"
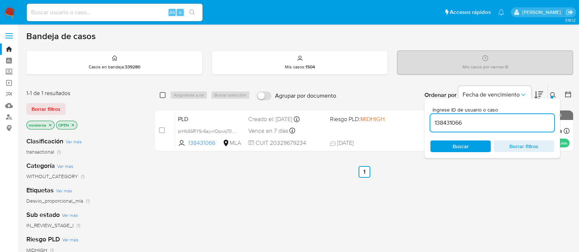
click at [161, 93] on input "checkbox" at bounding box center [163, 95] width 6 height 6
checkbox input "true"
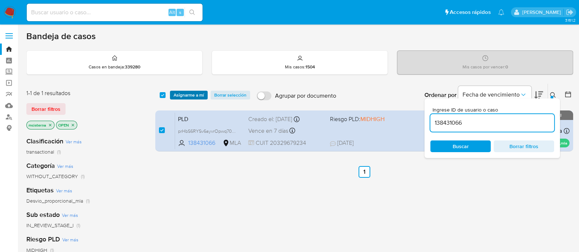
click at [187, 96] on span "Asignarme a mí" at bounding box center [188, 94] width 30 height 7
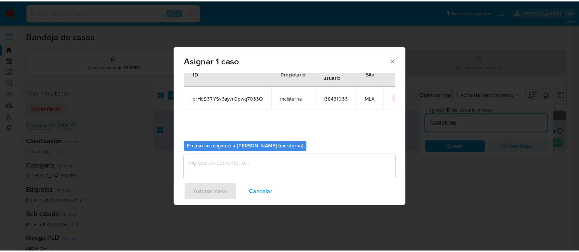
scroll to position [38, 0]
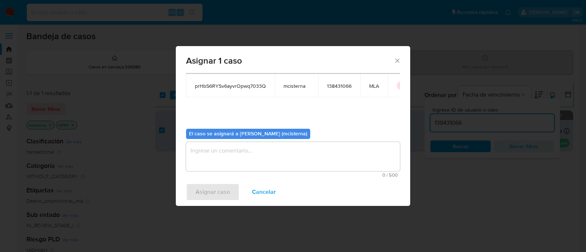
click at [258, 156] on textarea "assign-modal" at bounding box center [293, 156] width 214 height 29
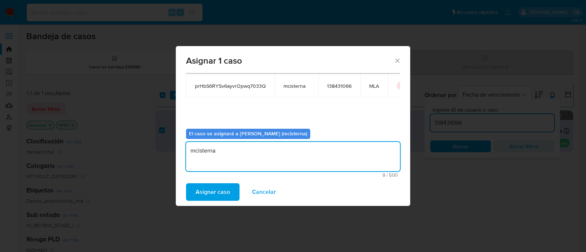
type textarea "mcisterna"
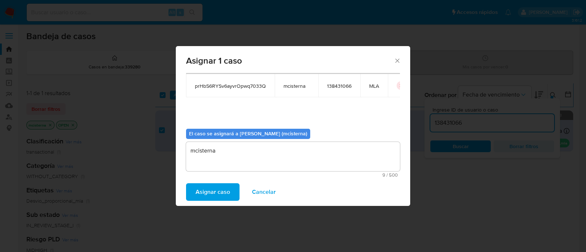
click at [206, 195] on span "Asignar caso" at bounding box center [212, 192] width 34 height 16
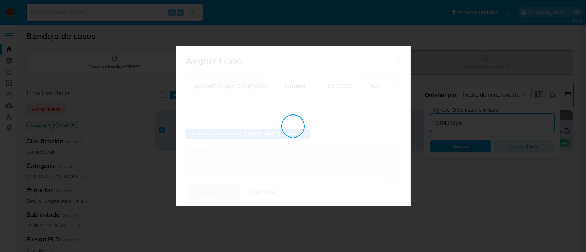
checkbox input "false"
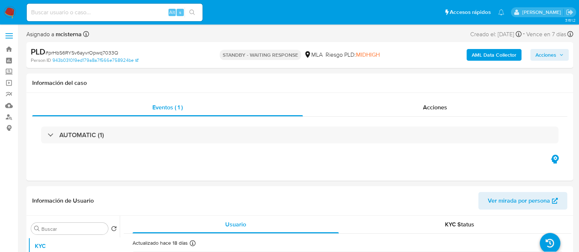
select select "10"
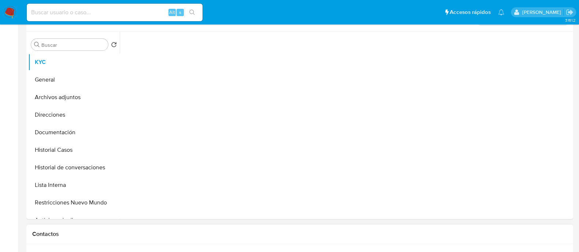
scroll to position [229, 0]
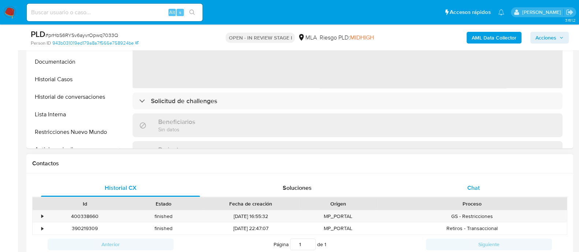
click at [468, 188] on span "Chat" at bounding box center [473, 188] width 12 height 8
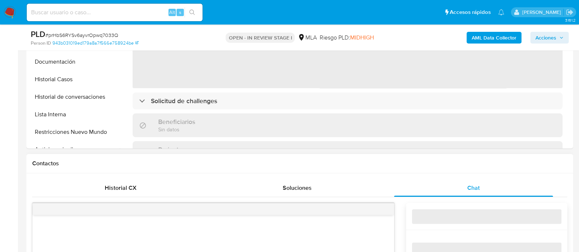
select select "10"
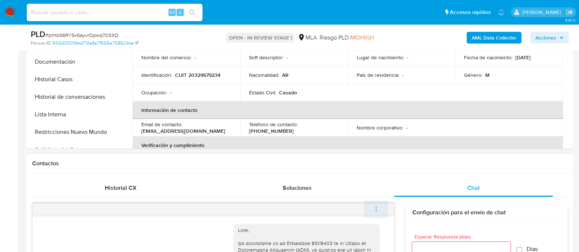
scroll to position [587, 0]
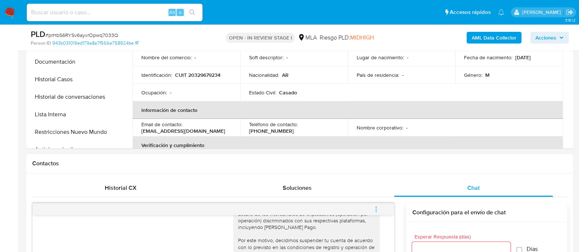
click at [383, 211] on button "menu-action" at bounding box center [376, 210] width 24 height 18
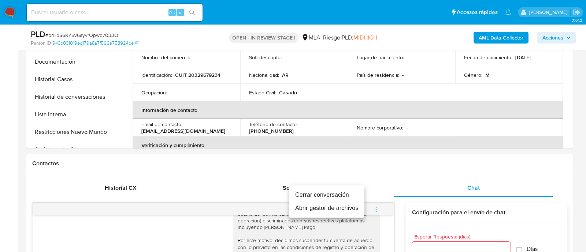
click at [331, 193] on li "Cerrar conversación" at bounding box center [326, 194] width 75 height 13
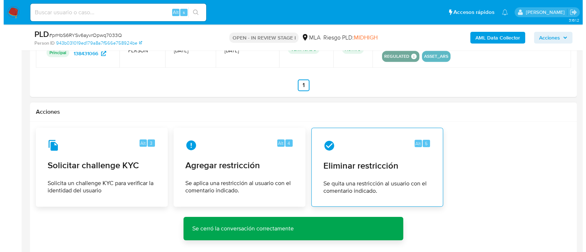
scroll to position [1098, 0]
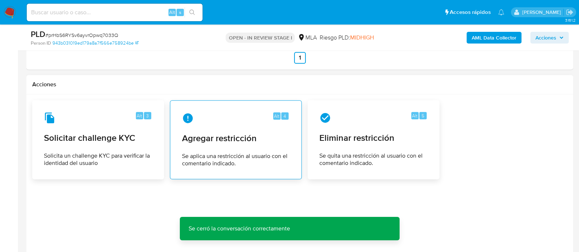
click at [247, 146] on div "Alt 4 Agregar restricción Se aplica una restricción al usuario con el comentari…" at bounding box center [235, 139] width 119 height 67
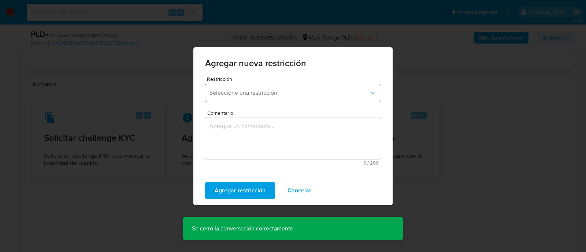
click at [252, 90] on span "Seleccione una restricción" at bounding box center [289, 92] width 160 height 7
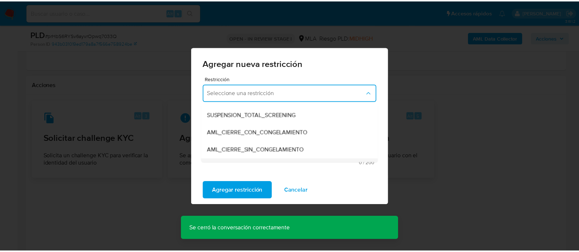
scroll to position [91, 0]
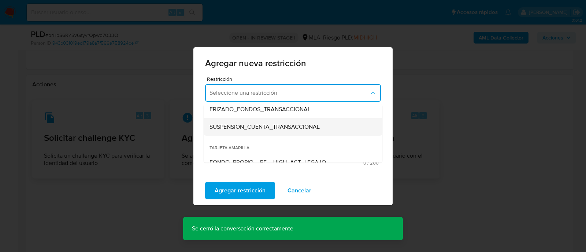
click at [256, 124] on span "SUSPENSION_CUENTA_TRANSACCIONAL" at bounding box center [264, 126] width 110 height 7
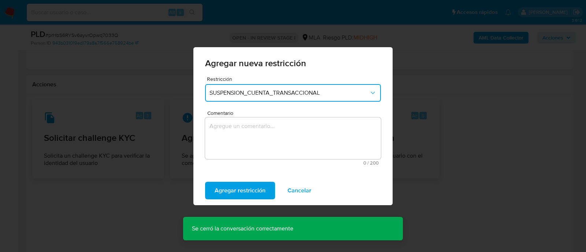
click at [289, 131] on textarea "Comentario" at bounding box center [293, 138] width 176 height 42
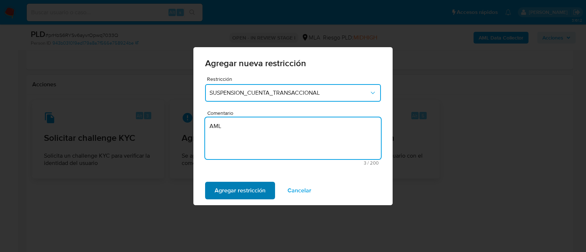
type textarea "AML"
click at [251, 191] on span "Agregar restricción" at bounding box center [239, 191] width 51 height 16
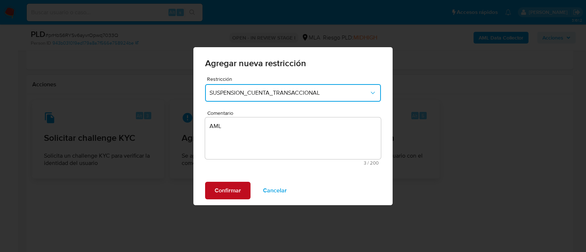
click at [233, 183] on span "Confirmar" at bounding box center [227, 191] width 26 height 16
